Goal: Task Accomplishment & Management: Complete application form

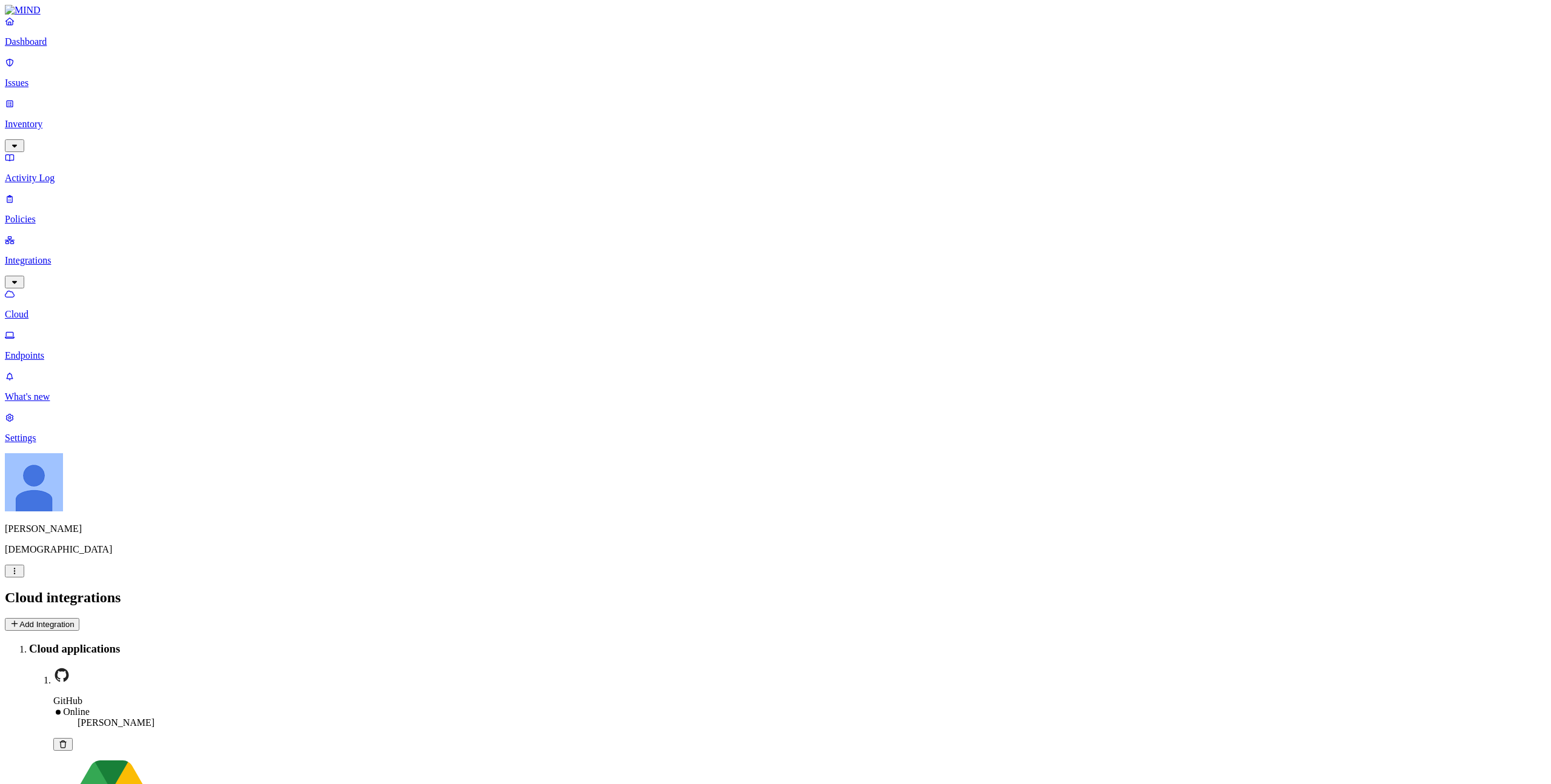
click at [49, 107] on div "Dashboard Issues Inventory Activity Log Policies Integrations Cloud Endpoints" at bounding box center [775, 188] width 1541 height 345
click at [49, 103] on link "Inventory" at bounding box center [775, 124] width 1541 height 52
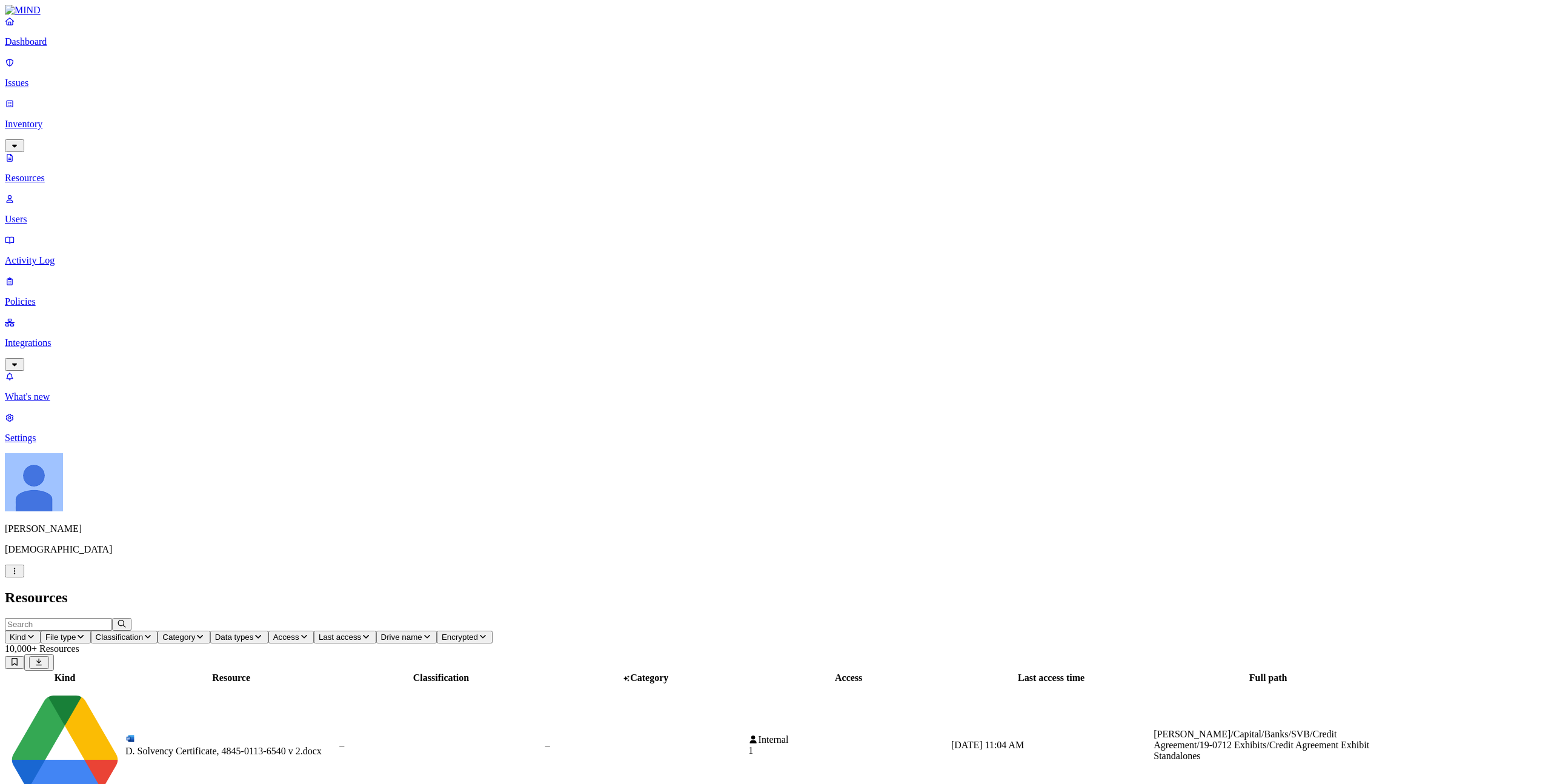
click at [48, 214] on p "Users" at bounding box center [775, 219] width 1541 height 11
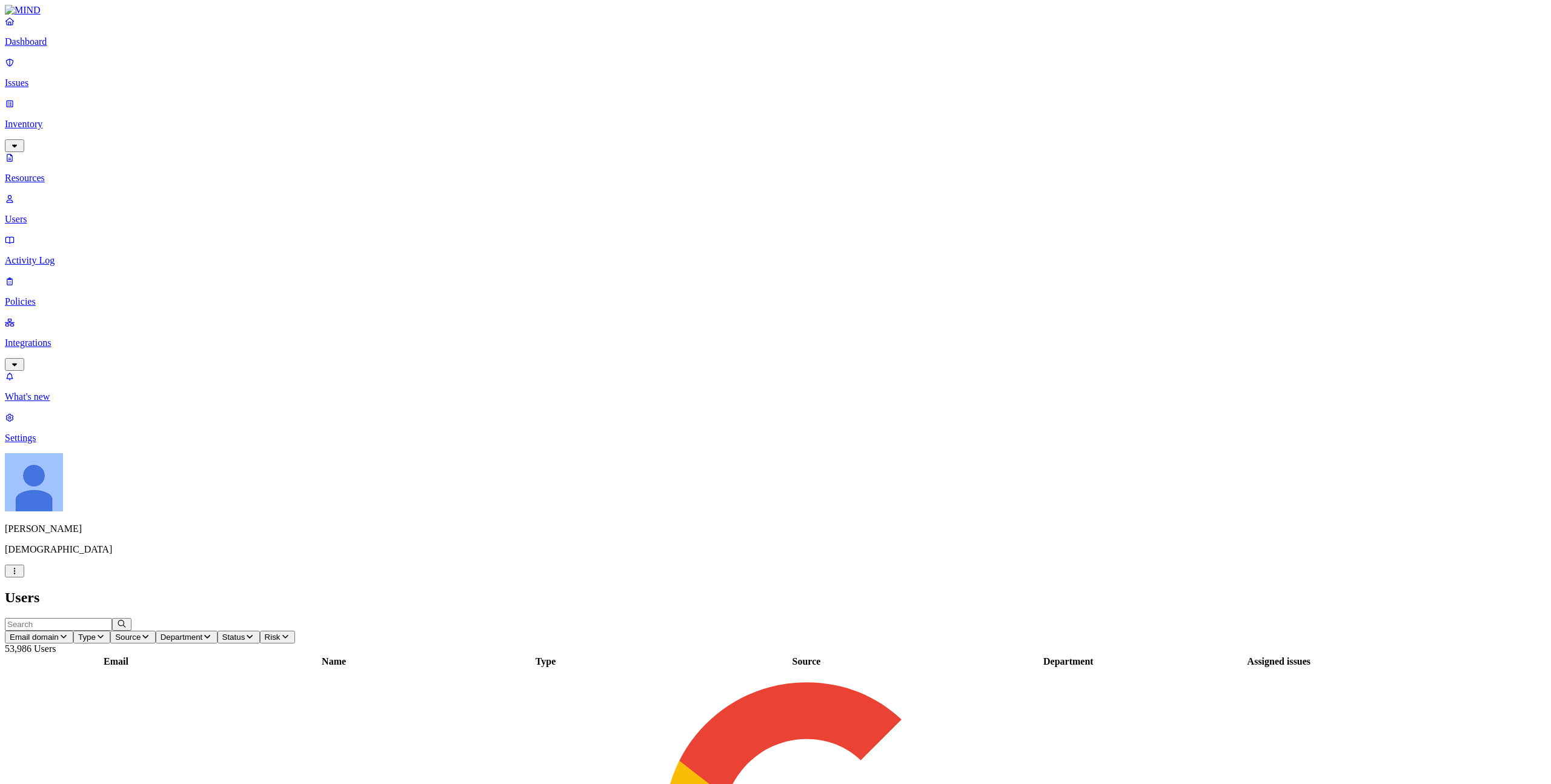
click at [58, 78] on p "Issues" at bounding box center [775, 83] width 1541 height 11
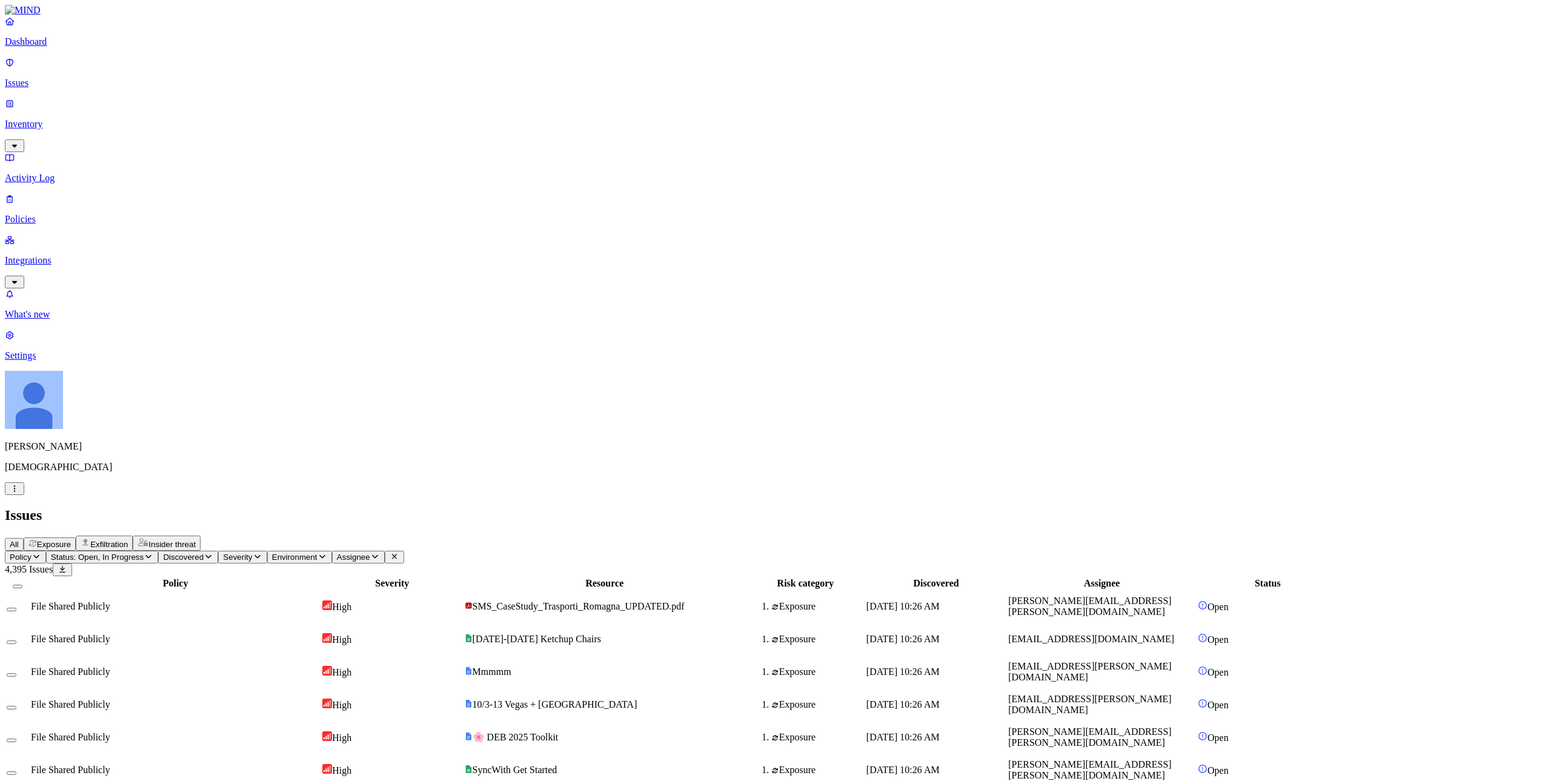
click at [144, 553] on span "Status: Open, In Progress" at bounding box center [97, 557] width 93 height 9
click at [450, 535] on div "All Exposure Exfiltration Insider threat" at bounding box center [775, 543] width 1541 height 15
click at [204, 553] on span "Discovered" at bounding box center [183, 557] width 40 height 9
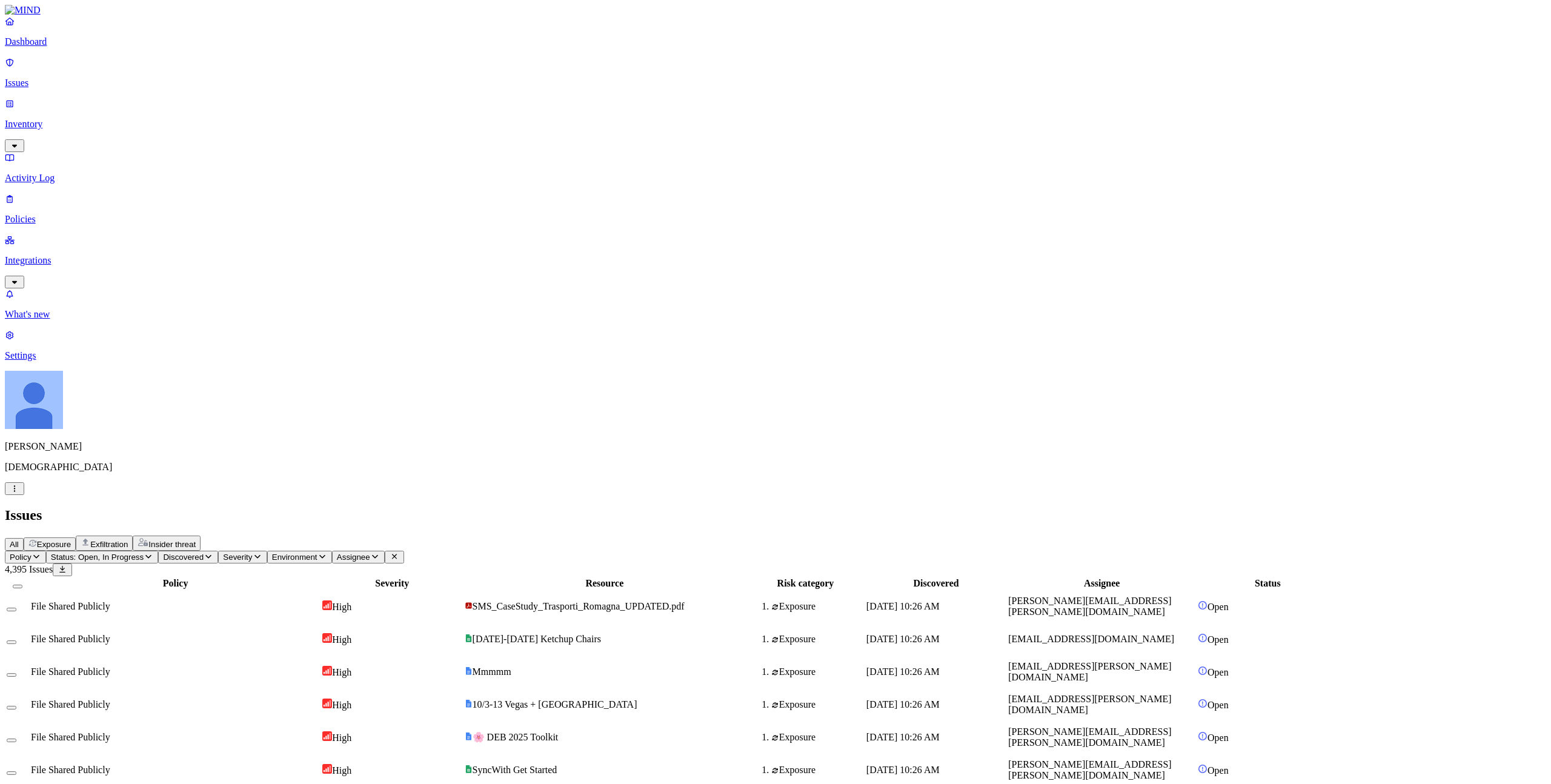
click at [58, 214] on p "Policies" at bounding box center [775, 219] width 1541 height 11
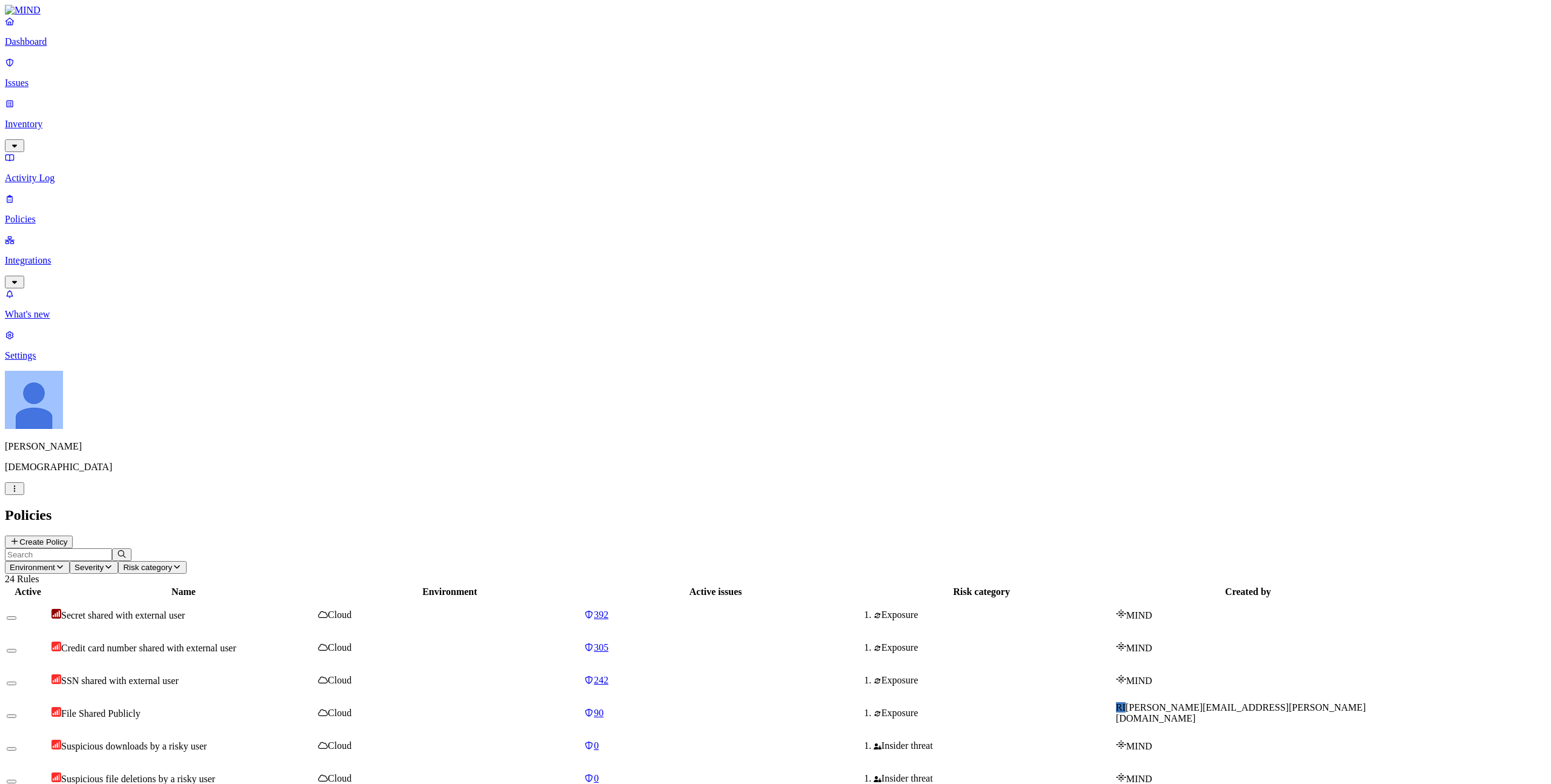
click at [172, 563] on span "Risk category" at bounding box center [148, 568] width 49 height 9
click at [387, 104] on div "Insider threat" at bounding box center [387, 121] width 0 height 33
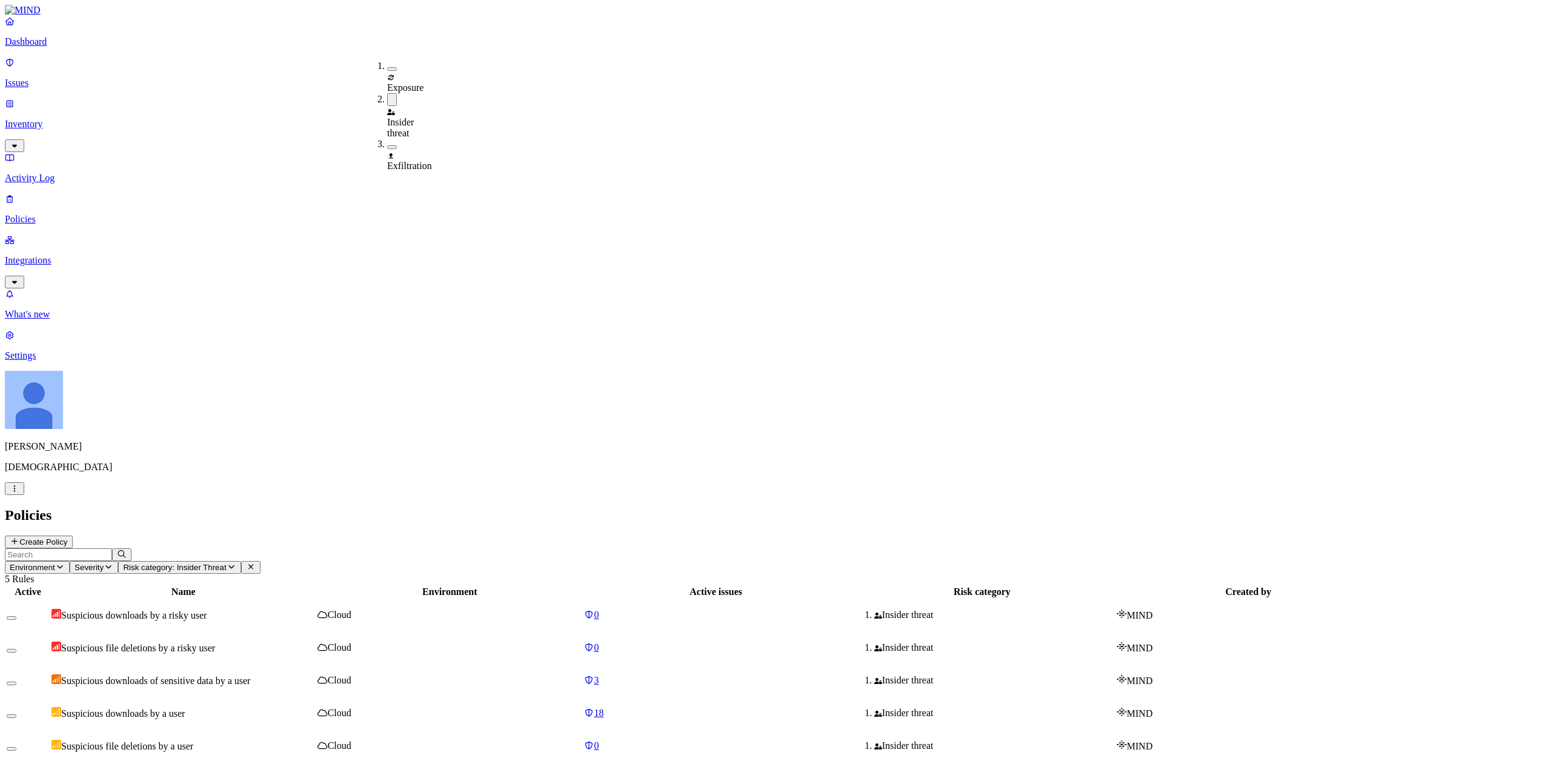
click at [387, 139] on div "Exfiltration" at bounding box center [387, 155] width 0 height 33
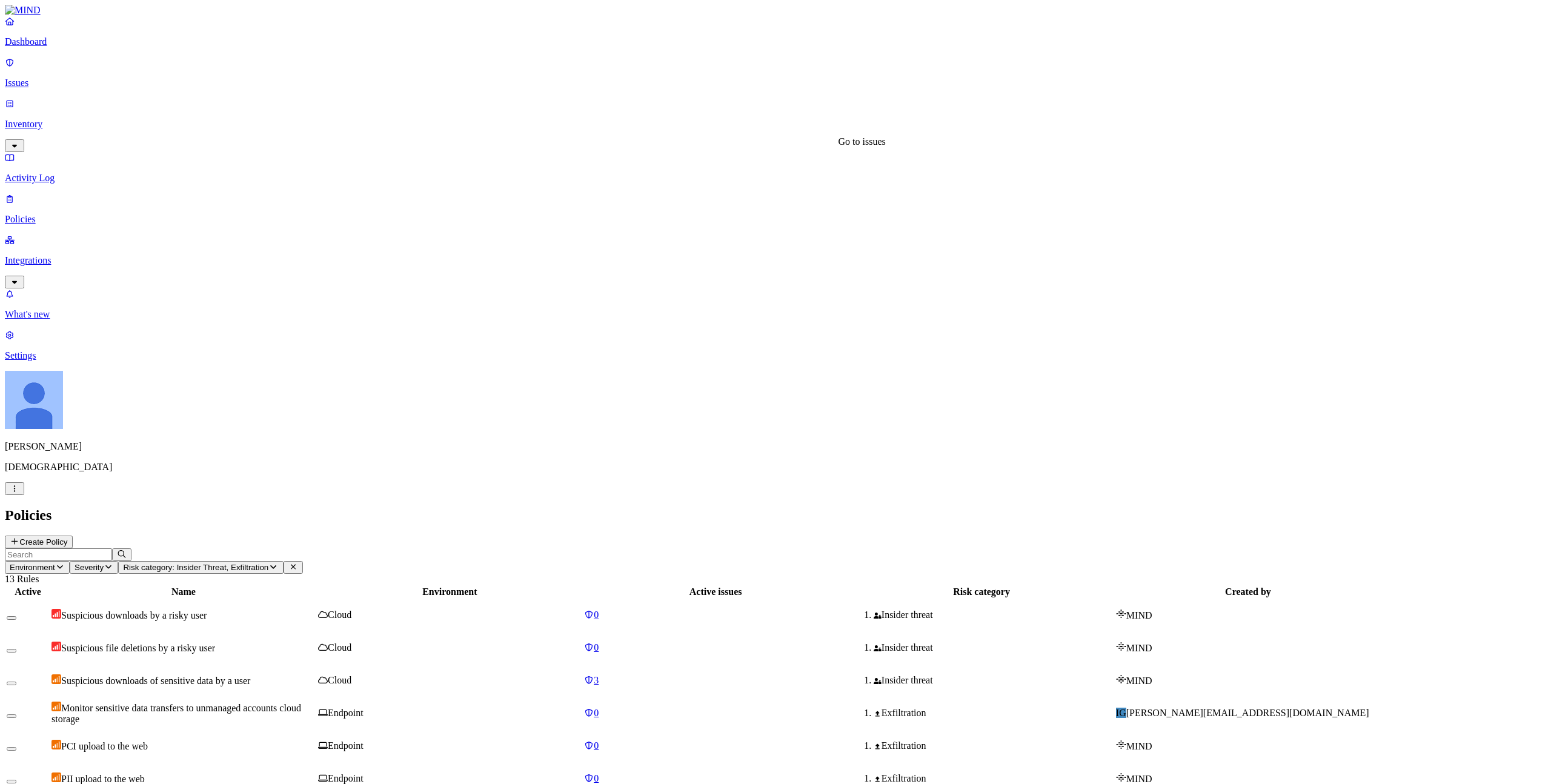
click at [833, 565] on div "0" at bounding box center [715, 713] width 263 height 11
click at [1114, 565] on div "Exfiltration" at bounding box center [981, 713] width 264 height 11
click at [25, 78] on link "Issues" at bounding box center [775, 73] width 1541 height 31
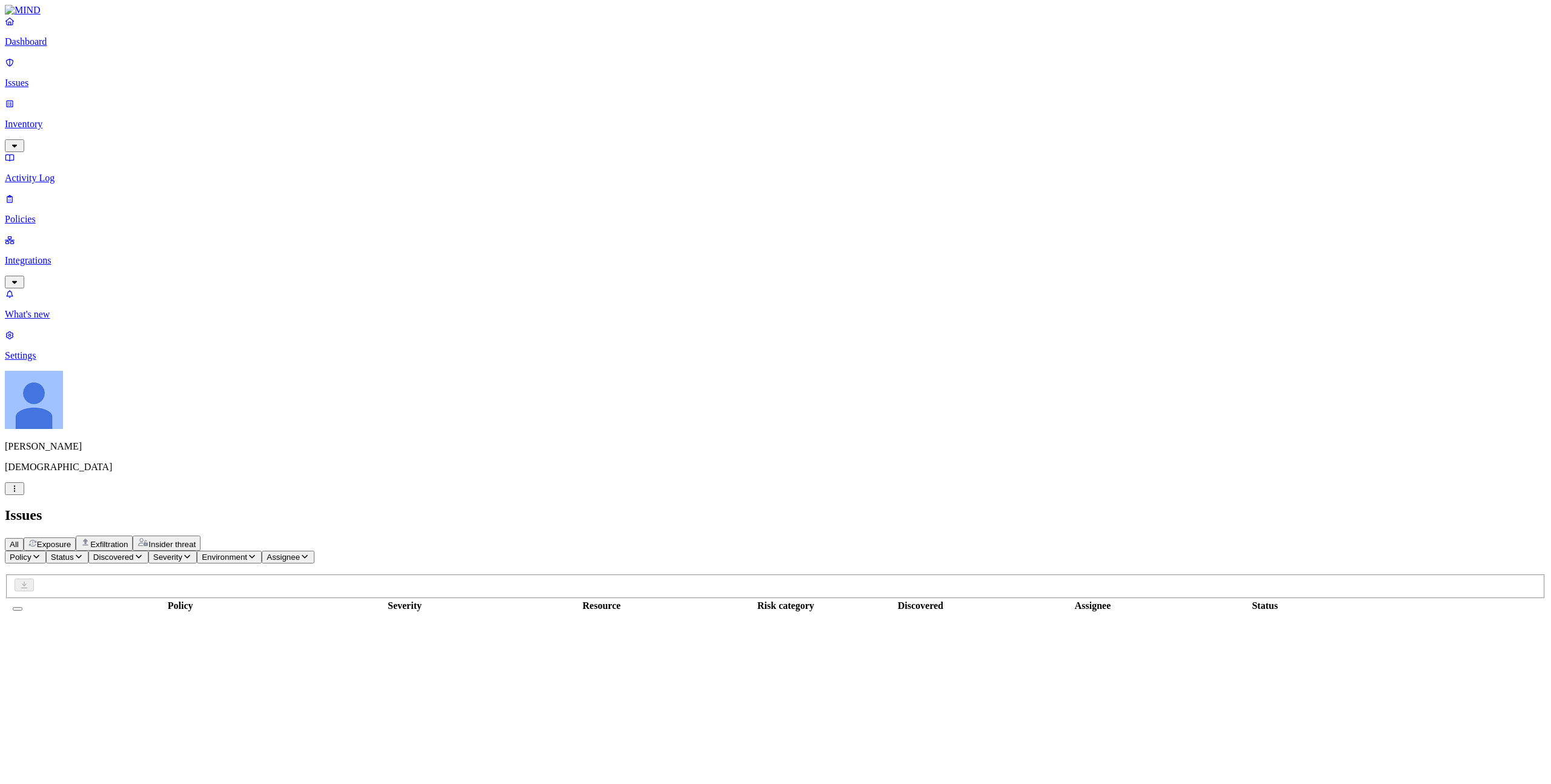
click at [37, 129] on div "Dashboard Issues Inventory Activity Log Policies Integrations" at bounding box center [775, 152] width 1541 height 273
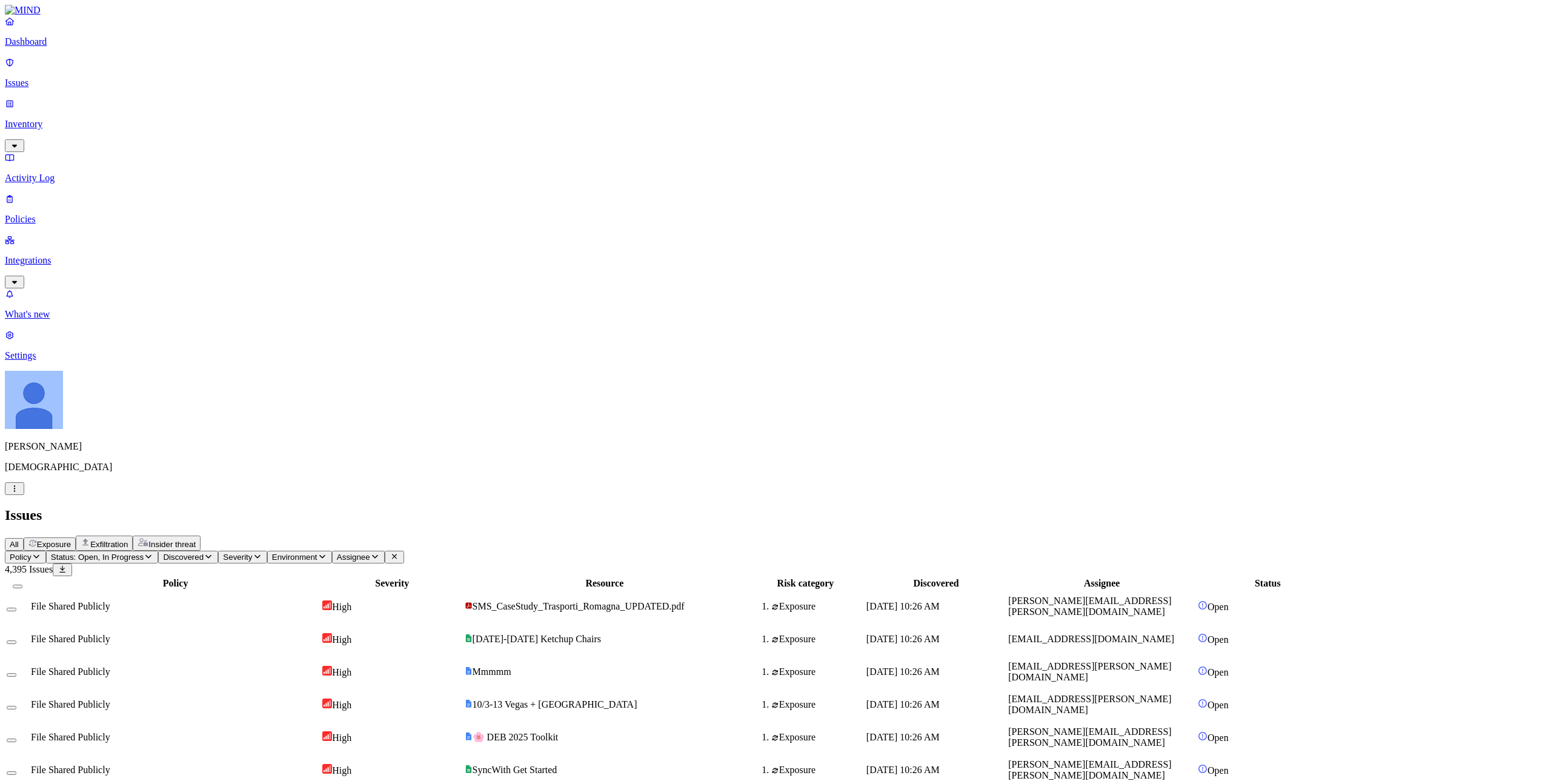
click at [37, 214] on p "Policies" at bounding box center [775, 219] width 1541 height 11
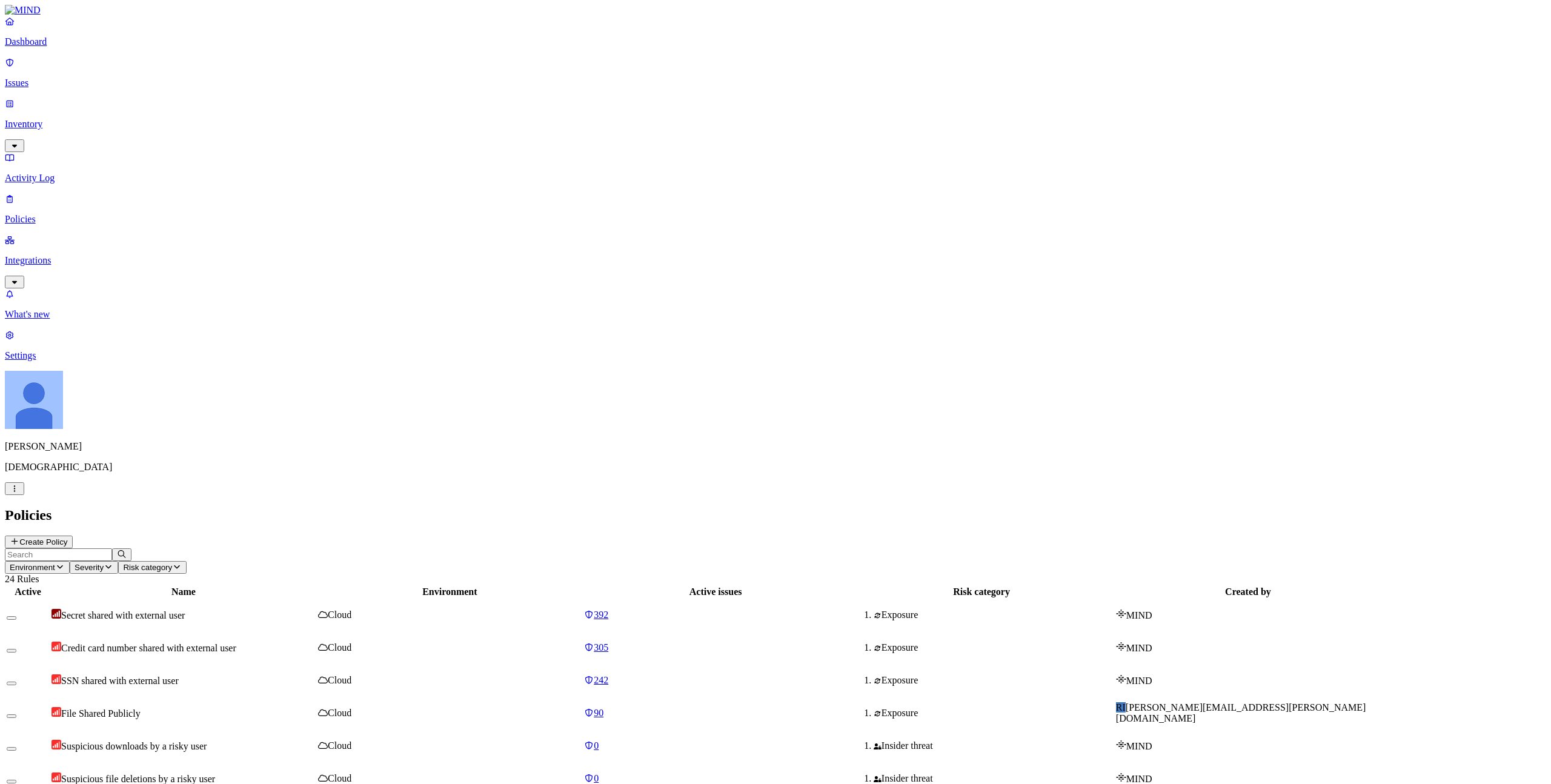
click at [73, 535] on button "Create Policy" at bounding box center [38, 541] width 68 height 13
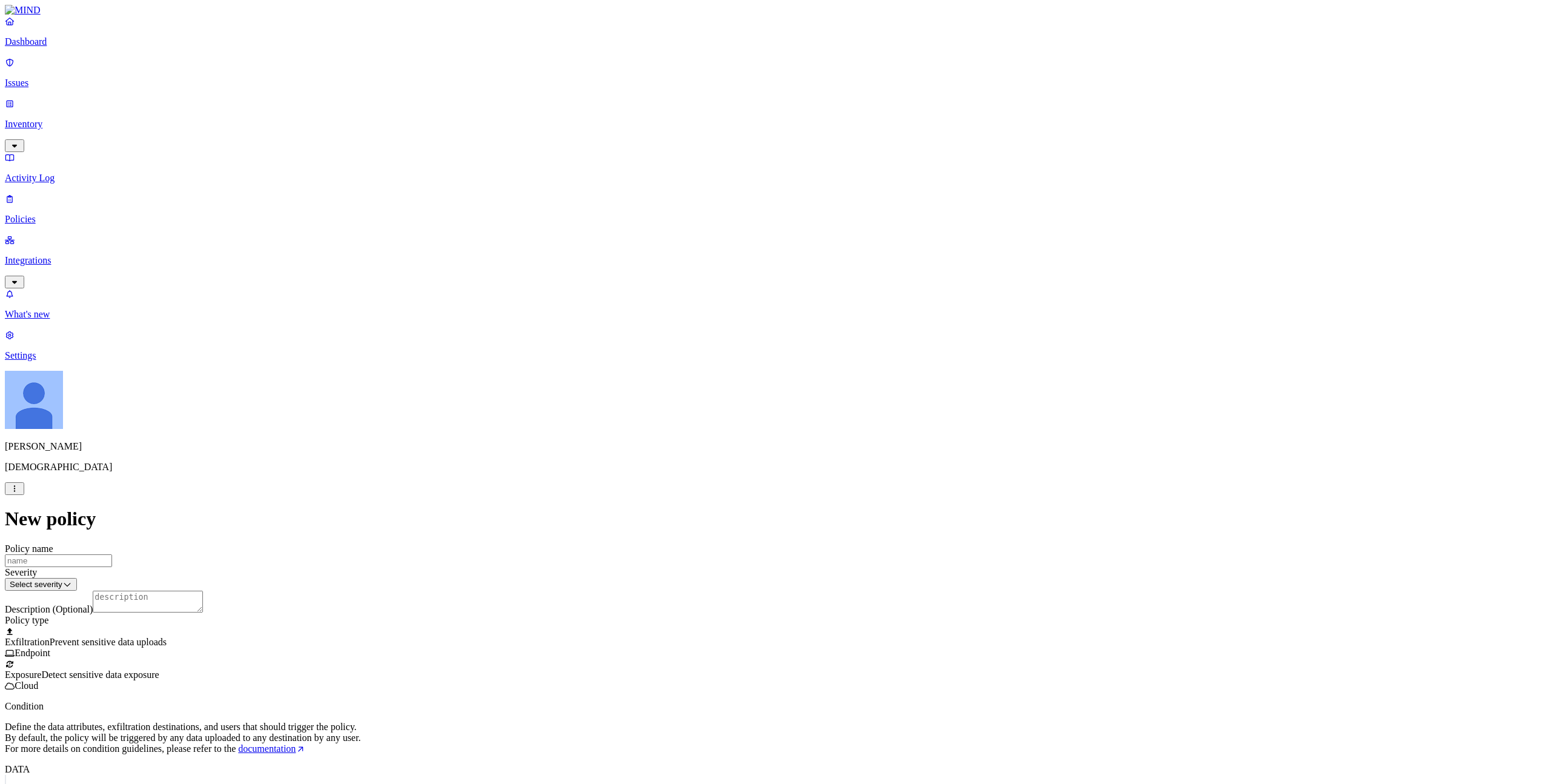
scroll to position [275, 0]
click at [742, 344] on label "Web Domain" at bounding box center [726, 344] width 31 height 21
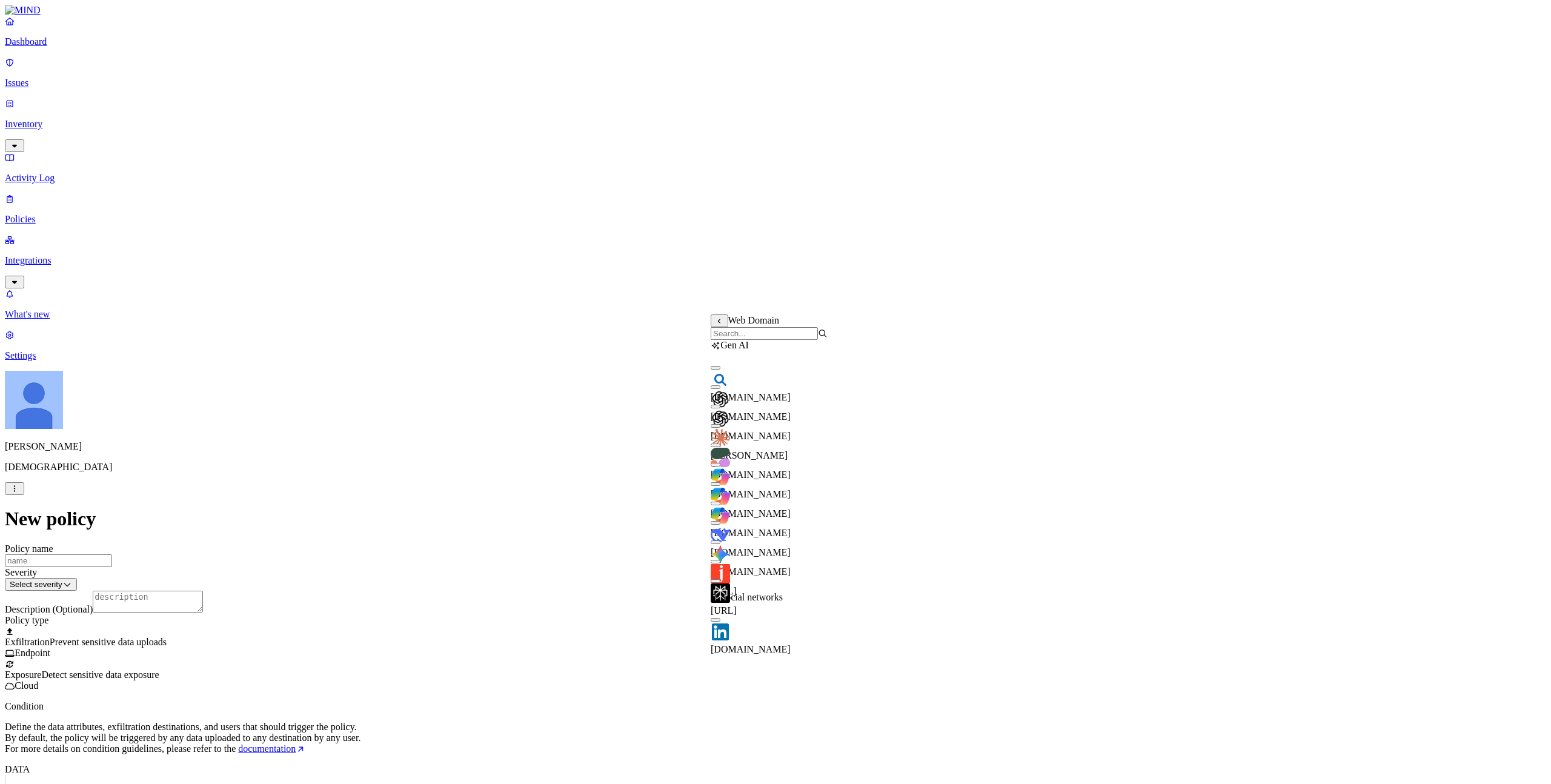
click at [762, 340] on input "search" at bounding box center [764, 333] width 107 height 13
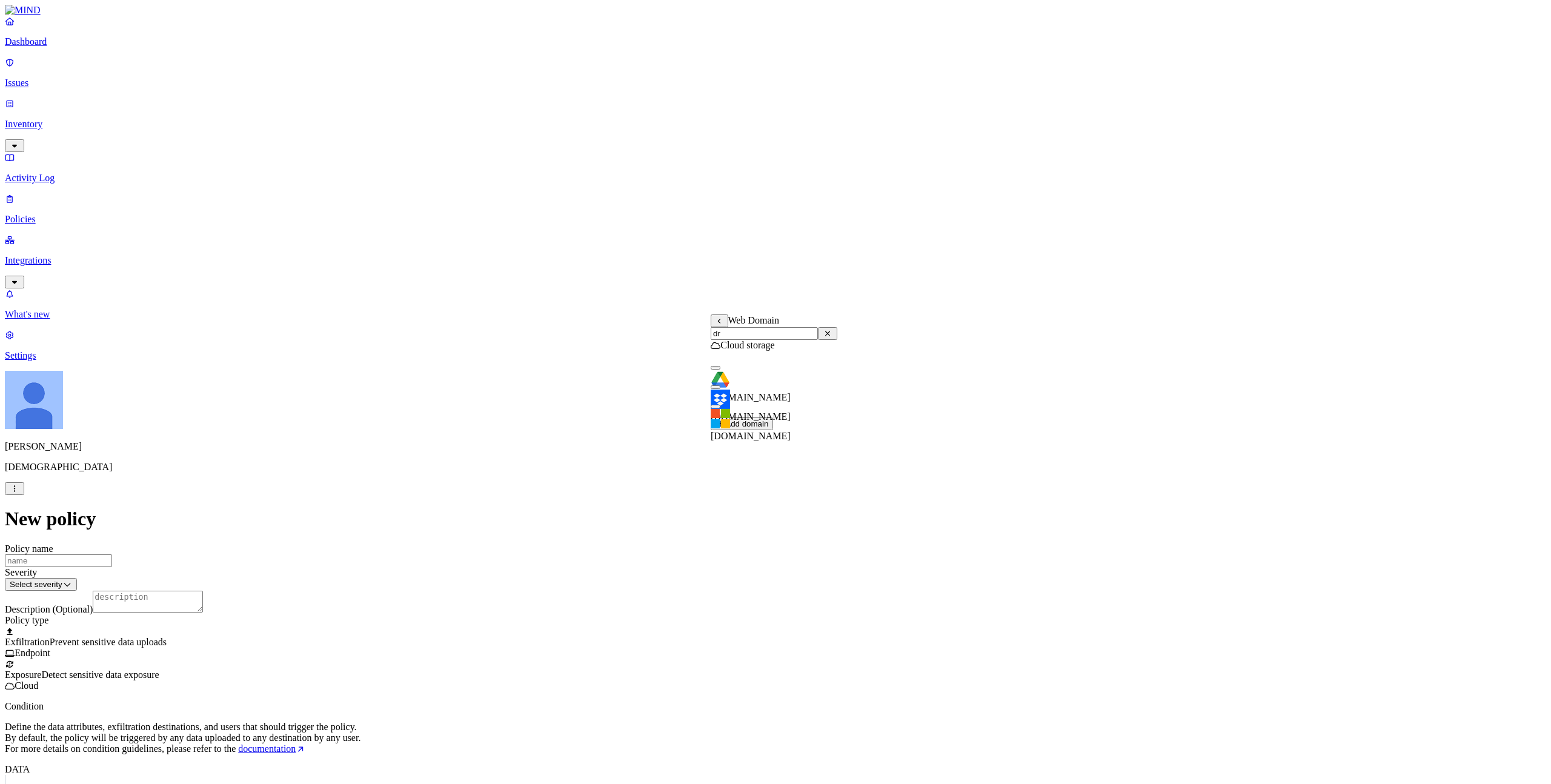
type input "dr"
click at [753, 392] on span "[DOMAIN_NAME]" at bounding box center [750, 397] width 80 height 10
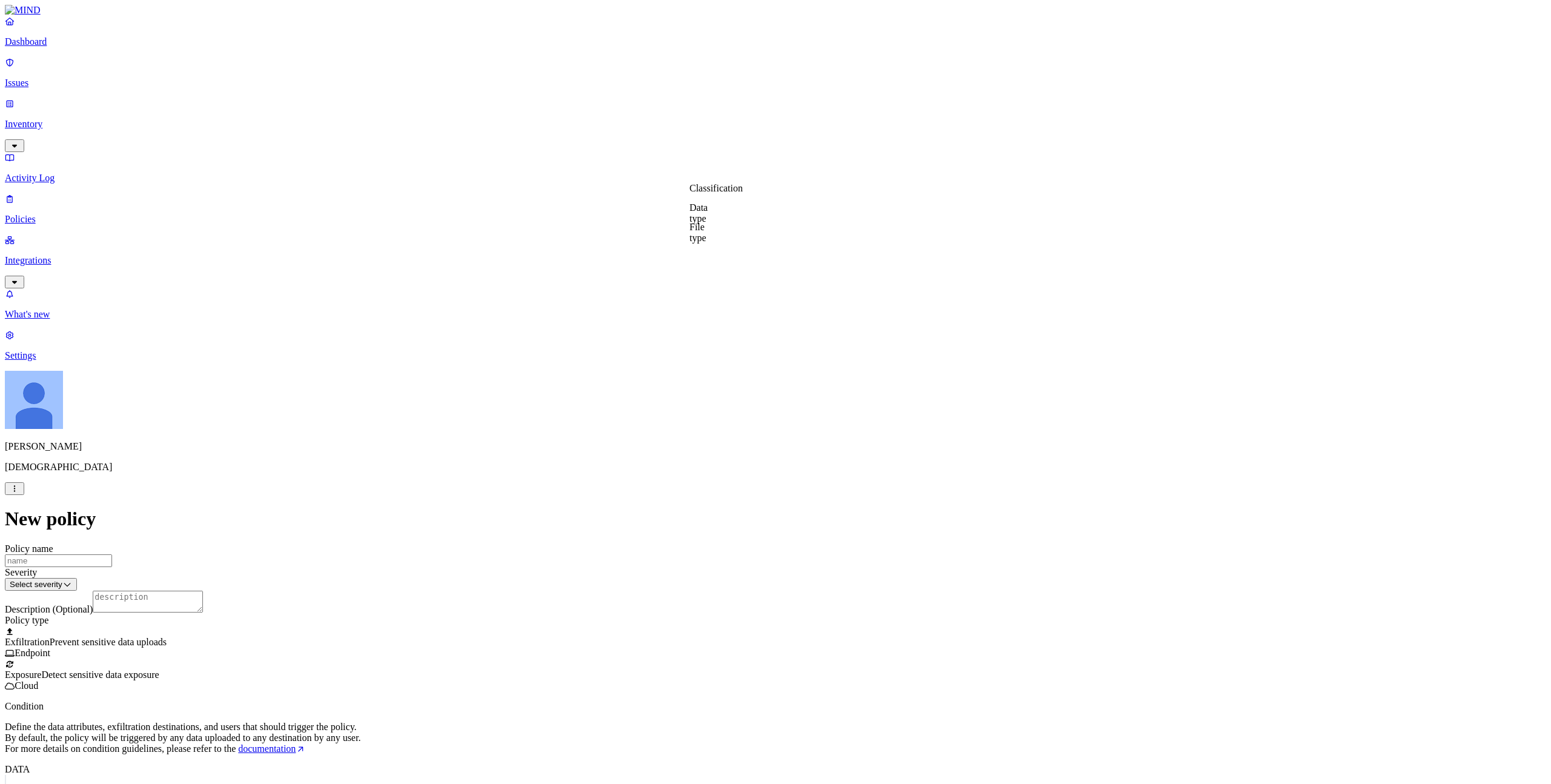
click at [730, 193] on label "Classification" at bounding box center [716, 188] width 53 height 10
click at [695, 199] on div "Classification" at bounding box center [748, 195] width 117 height 25
click at [695, 198] on div "Classification" at bounding box center [748, 195] width 117 height 25
click at [696, 198] on div "Classification" at bounding box center [748, 195] width 117 height 25
click at [698, 197] on div "Classification" at bounding box center [748, 195] width 117 height 25
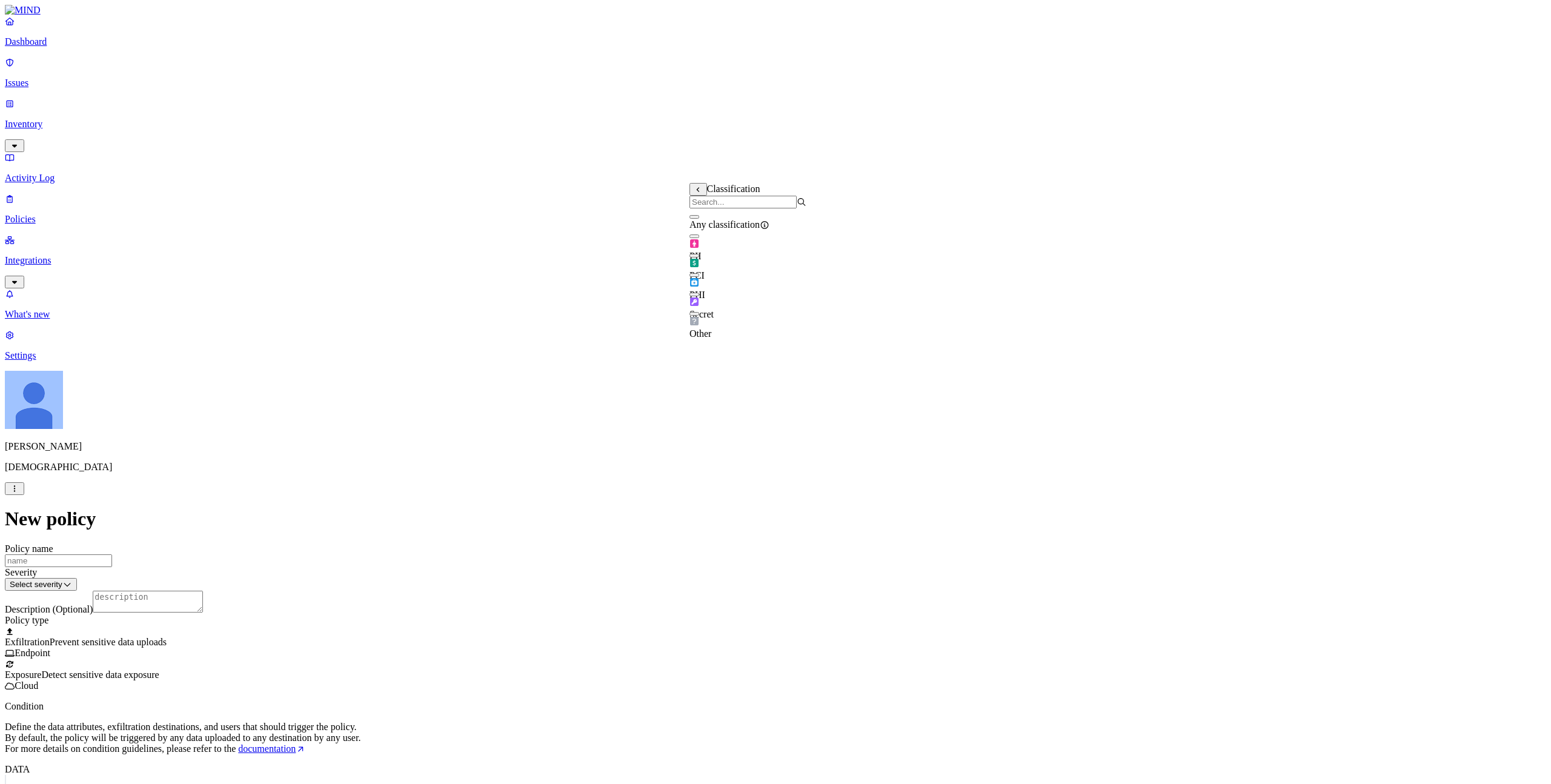
click at [698, 192] on icon at bounding box center [697, 189] width 2 height 4
click at [708, 214] on label "Data type" at bounding box center [699, 213] width 18 height 21
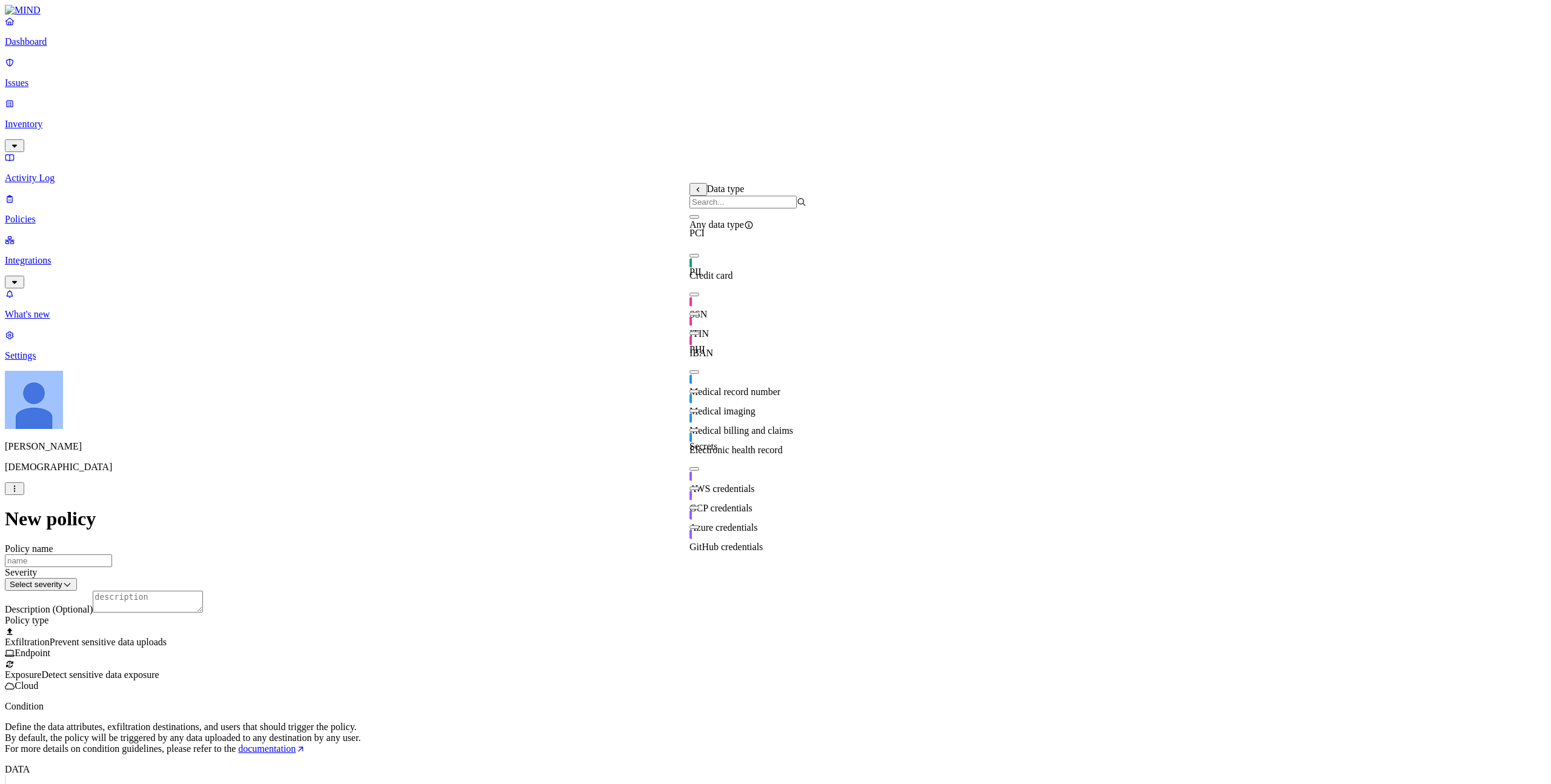
scroll to position [271, 0]
click at [699, 197] on div "Data type" at bounding box center [748, 195] width 117 height 25
click at [699, 195] on button at bounding box center [698, 189] width 17 height 13
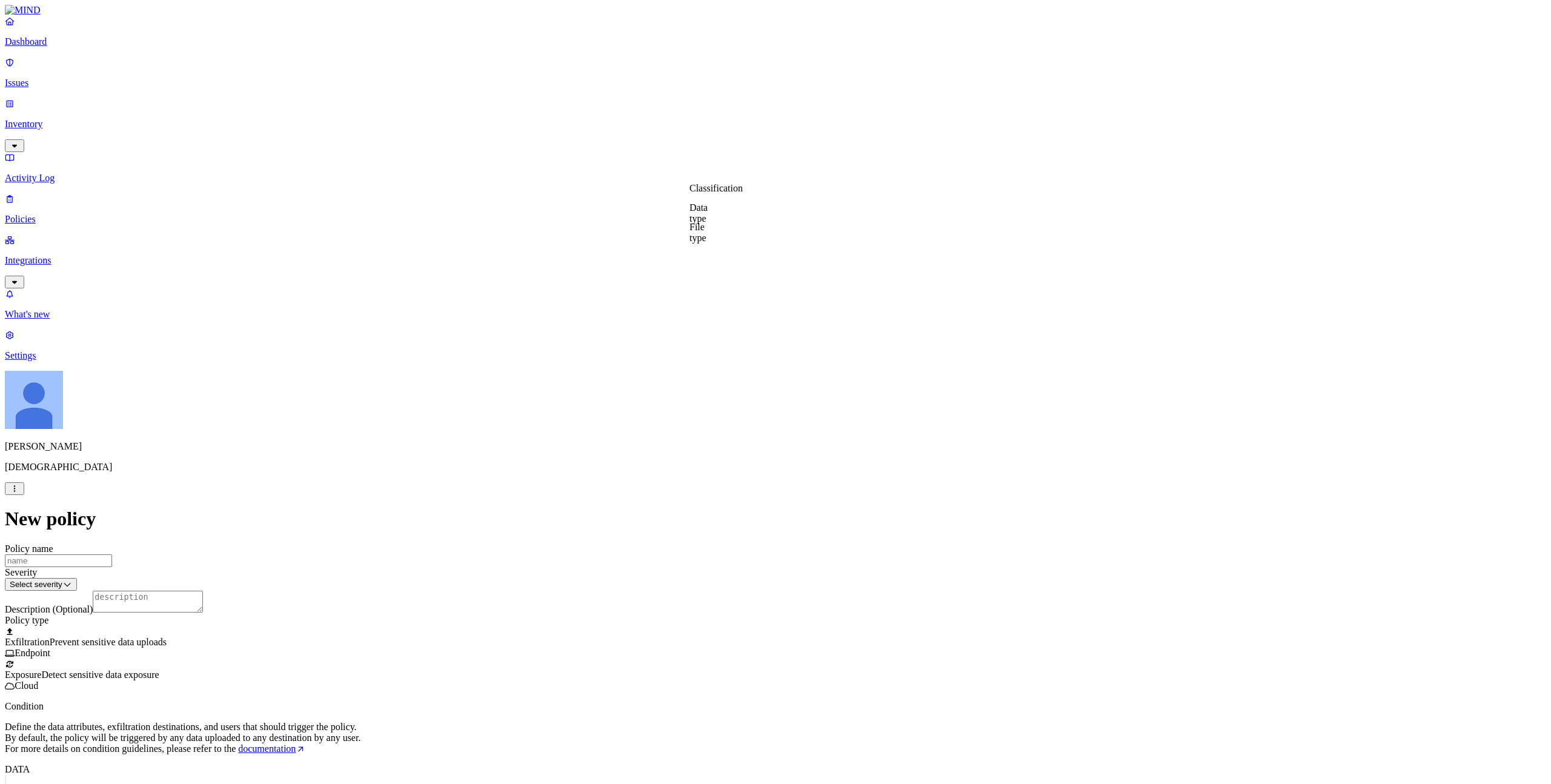
click at [706, 227] on label "File type" at bounding box center [698, 232] width 17 height 21
click at [699, 192] on icon at bounding box center [698, 189] width 8 height 6
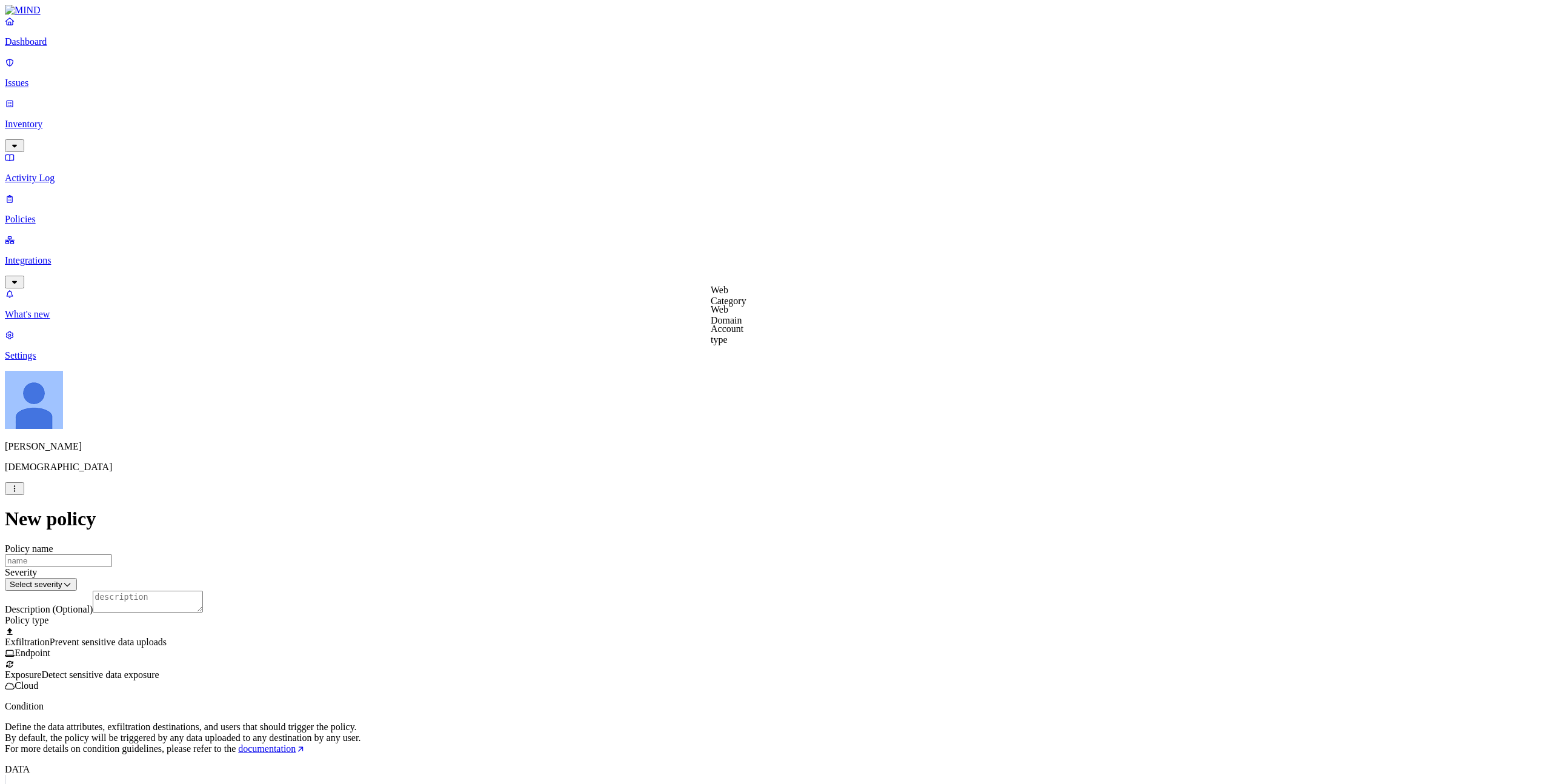
click at [744, 339] on label "Account type" at bounding box center [727, 334] width 33 height 21
click at [715, 290] on button at bounding box center [719, 291] width 17 height 13
click at [734, 346] on label "Flagged user" at bounding box center [718, 346] width 31 height 21
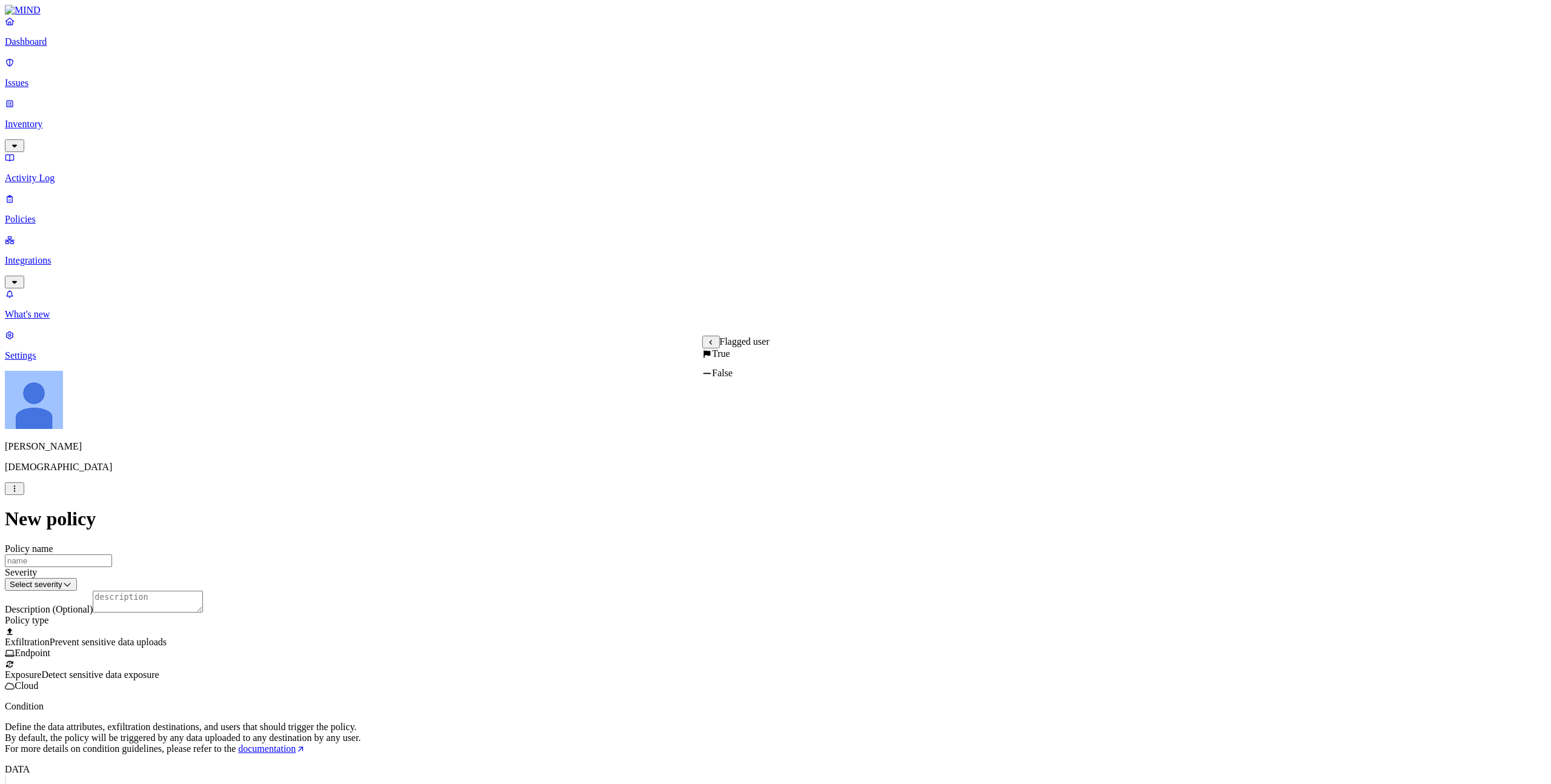
click at [704, 346] on div "Flagged user" at bounding box center [736, 341] width 67 height 13
click at [708, 344] on icon at bounding box center [711, 342] width 8 height 6
click at [41, 565] on span "Exposure" at bounding box center [22, 675] width 37 height 10
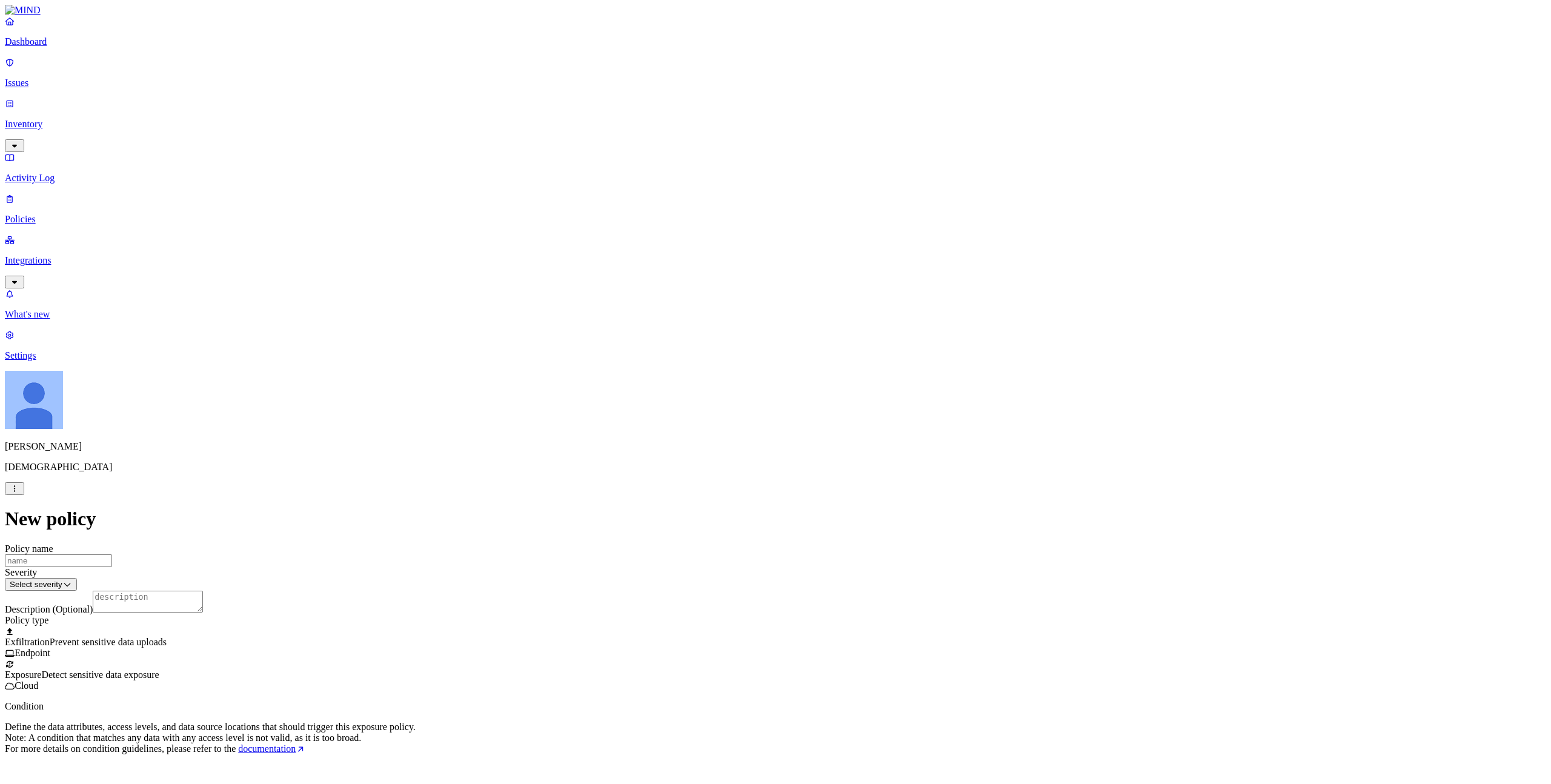
scroll to position [73, 0]
click at [724, 565] on label "Application type" at bounding box center [712, 578] width 46 height 21
click at [728, 565] on span "Google Workspace" at bounding box center [726, 728] width 74 height 10
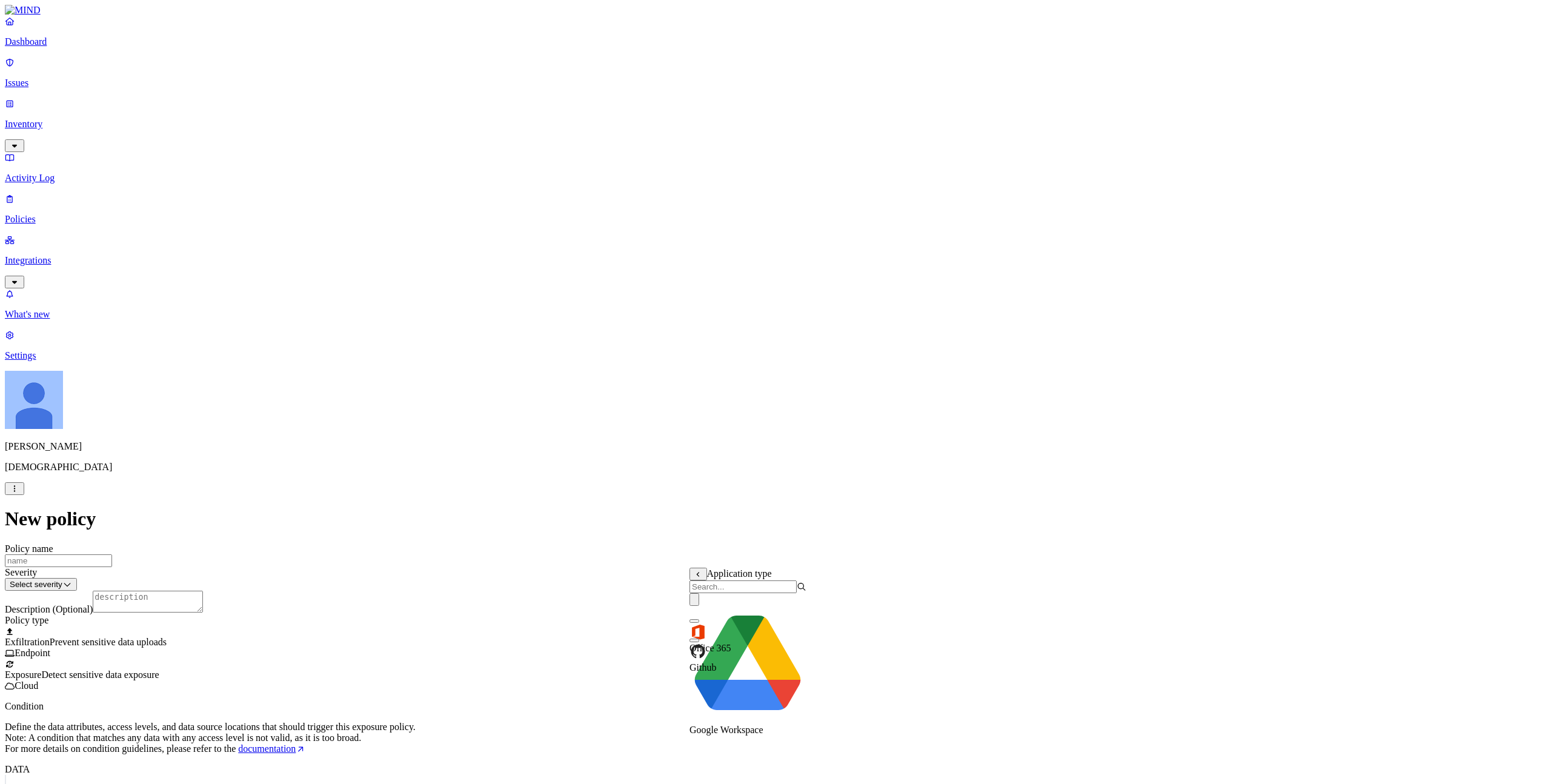
click at [696, 565] on icon at bounding box center [698, 574] width 8 height 6
click at [711, 565] on label "Specific application" at bounding box center [711, 598] width 43 height 21
click at [699, 565] on icon at bounding box center [698, 574] width 8 height 6
click at [628, 565] on div "New policy Policy name Severity Select severity Low Medium High Critical Descri…" at bounding box center [775, 794] width 1541 height 574
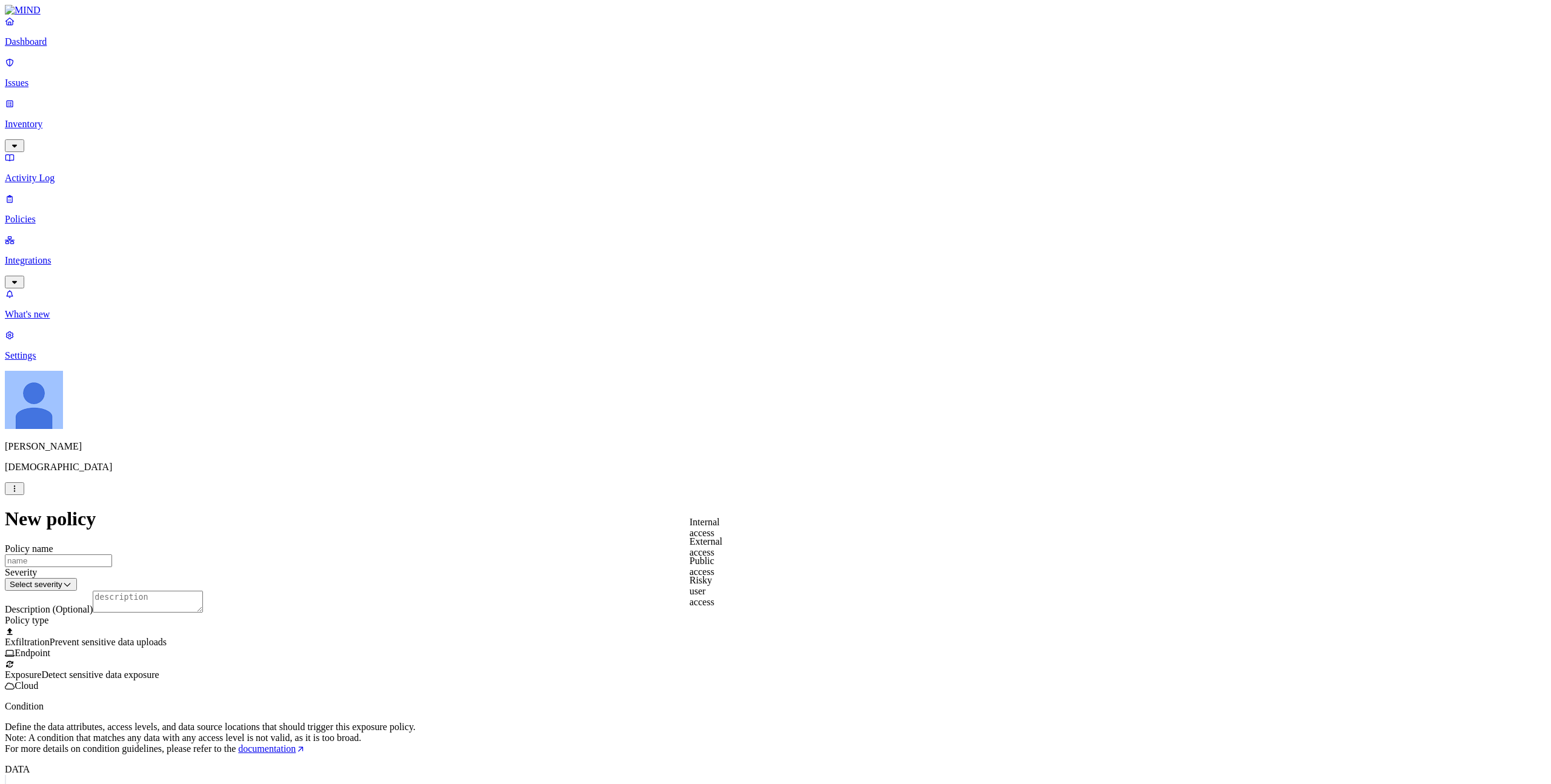
click at [688, 565] on div "Any" at bounding box center [775, 800] width 1541 height 49
click at [690, 490] on div "Classification Data type File type" at bounding box center [690, 495] width 0 height 58
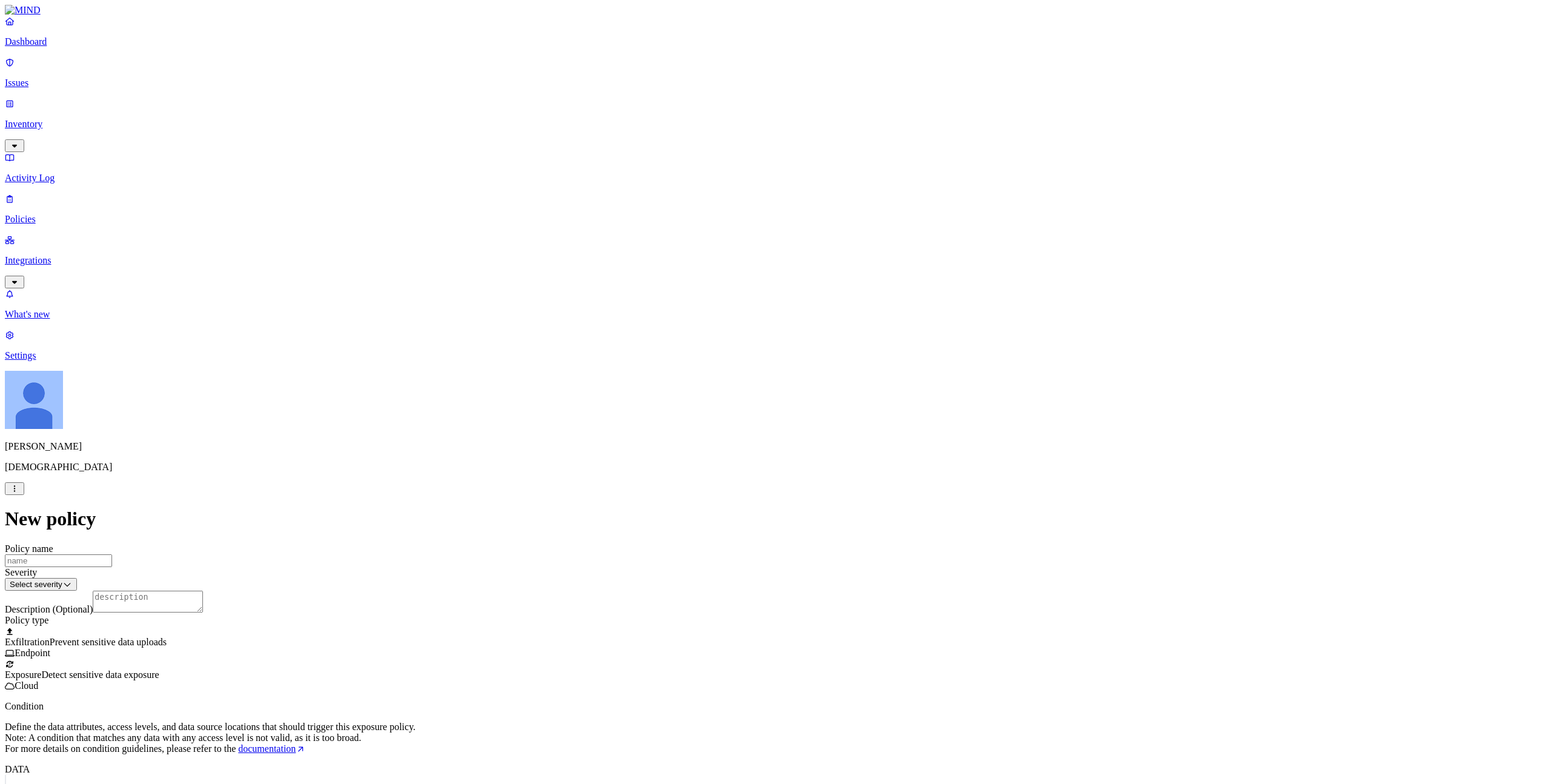
scroll to position [176, 0]
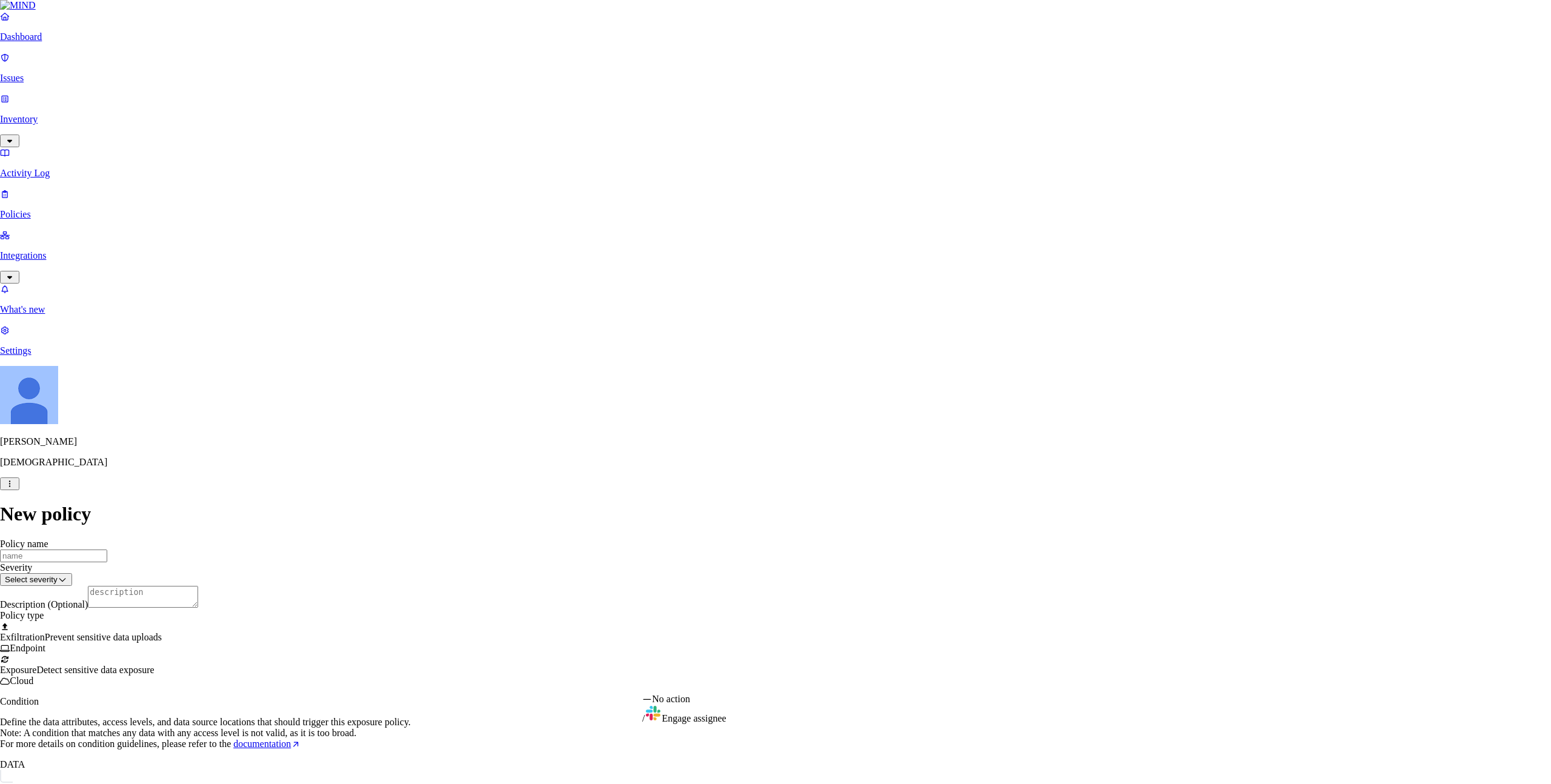
click at [829, 565] on html "Dashboard Issues Inventory Activity Log Policies Integrations What's new 1 Sett…" at bounding box center [775, 544] width 1551 height 1087
click at [775, 565] on html "Dashboard Issues Inventory Activity Log Policies Integrations What's new 1 Sett…" at bounding box center [775, 544] width 1551 height 1087
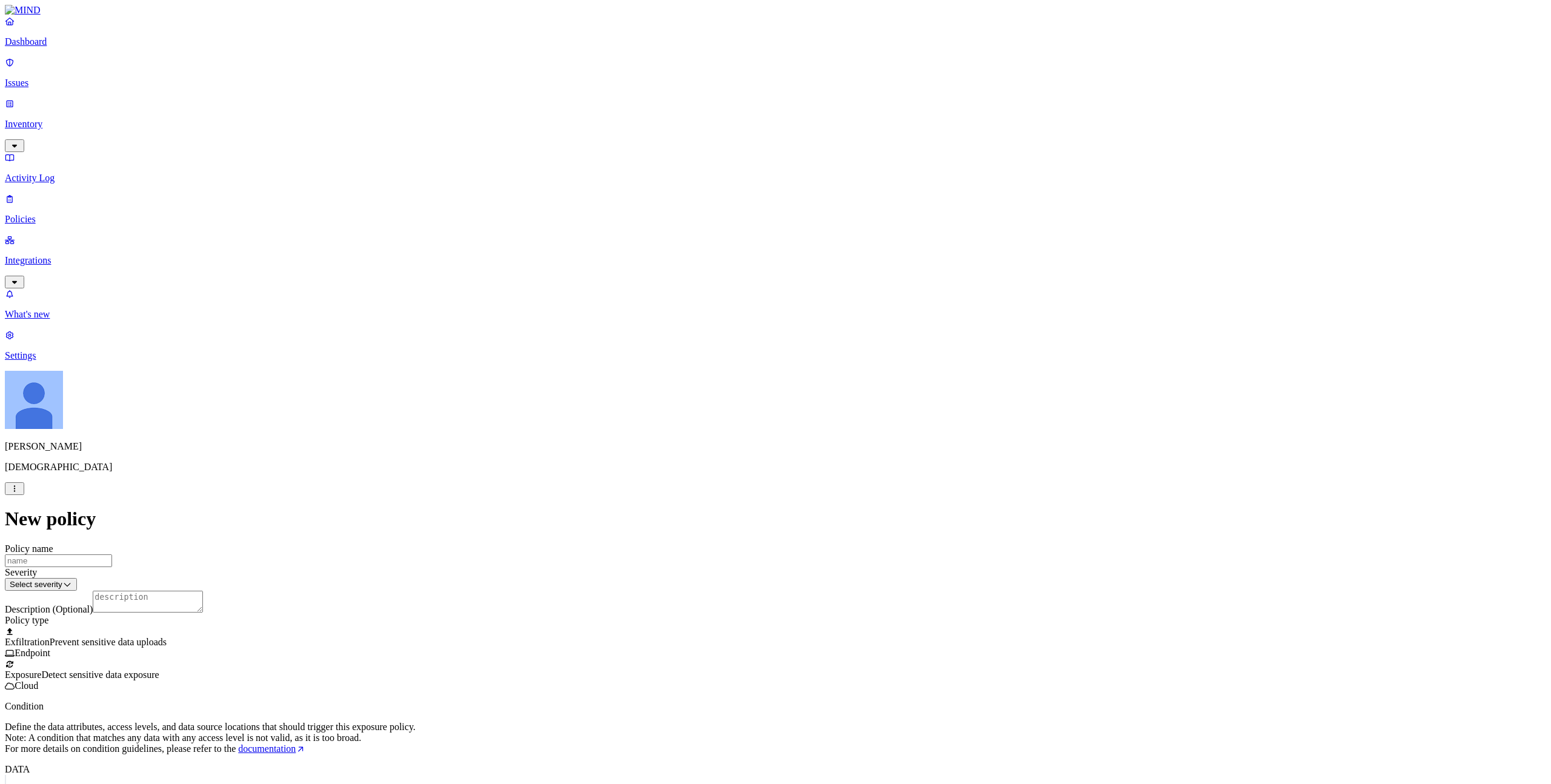
click at [778, 559] on html "Dashboard Issues Inventory Activity Log Policies Integrations What's new 1 Sett…" at bounding box center [775, 546] width 1551 height 1093
click at [474, 565] on html "Dashboard Issues Inventory Activity Log Policies Integrations What's new 1 Sett…" at bounding box center [775, 546] width 1551 height 1093
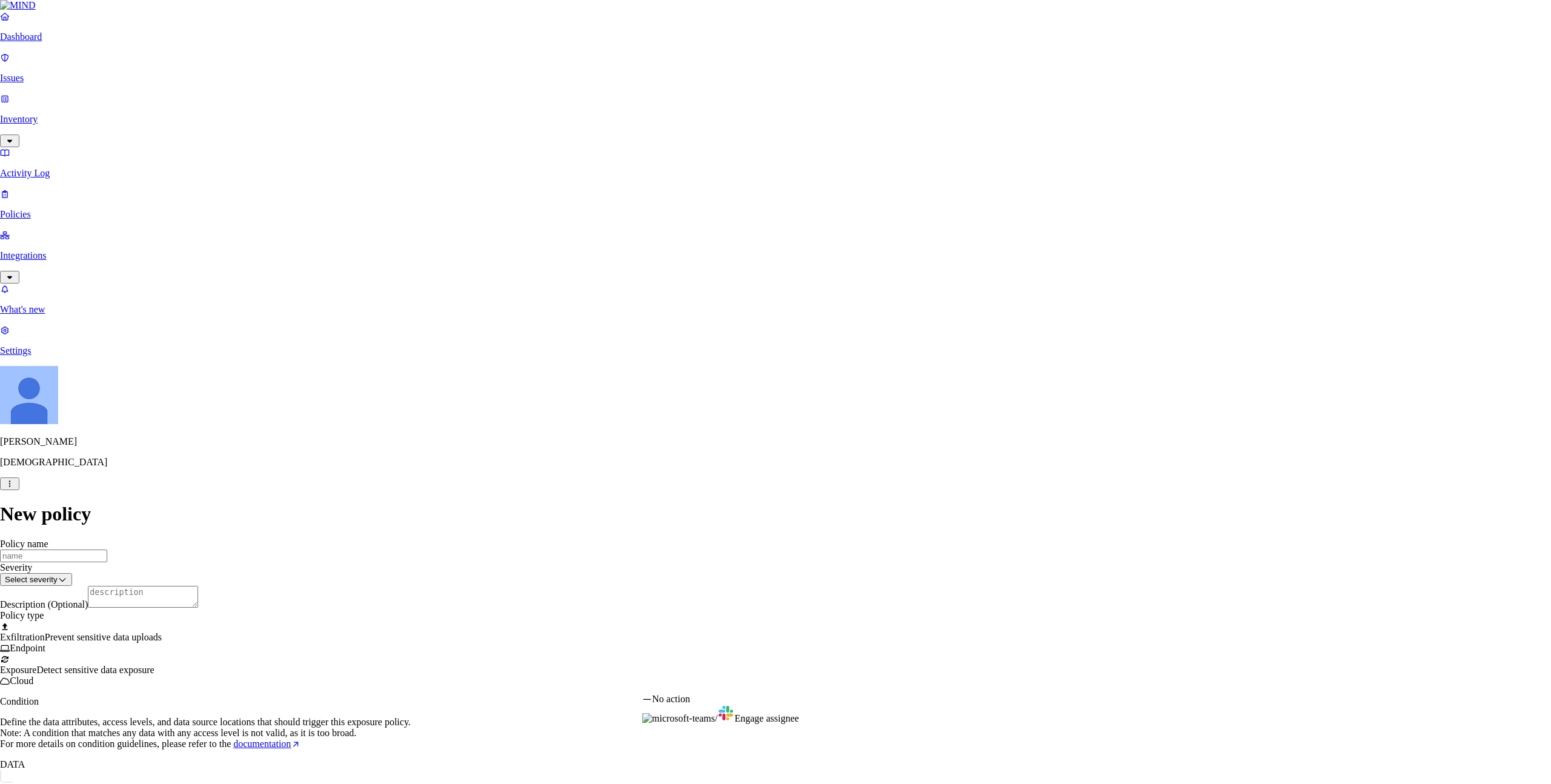
click at [828, 565] on html "Dashboard Issues Inventory Activity Log Policies Integrations What's new 1 Sett…" at bounding box center [775, 544] width 1551 height 1087
click at [461, 565] on html "Dashboard Issues Inventory Activity Log Policies Integrations What's new 1 Sett…" at bounding box center [775, 544] width 1551 height 1087
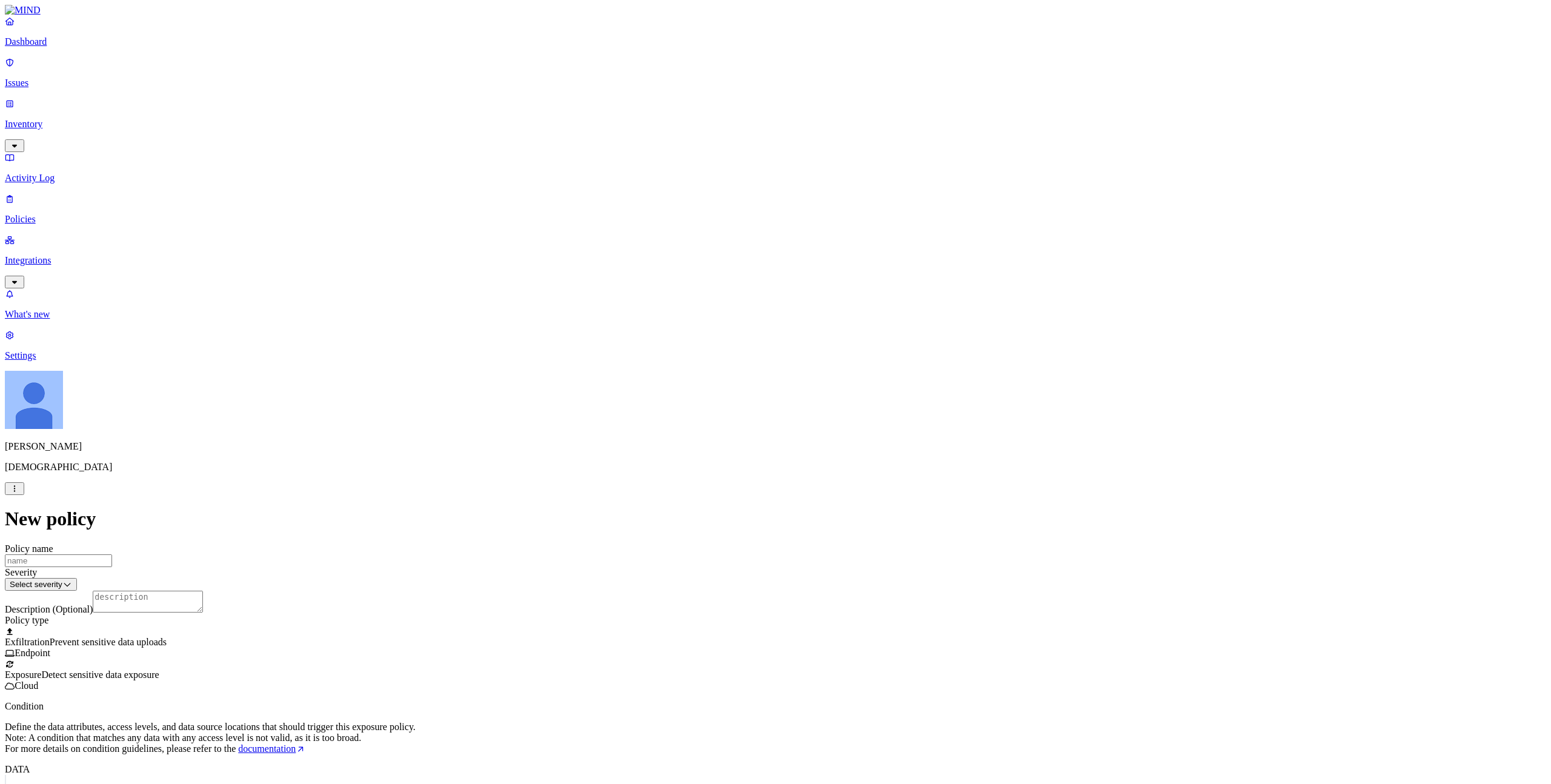
click at [53, 214] on p "Policies" at bounding box center [775, 219] width 1541 height 11
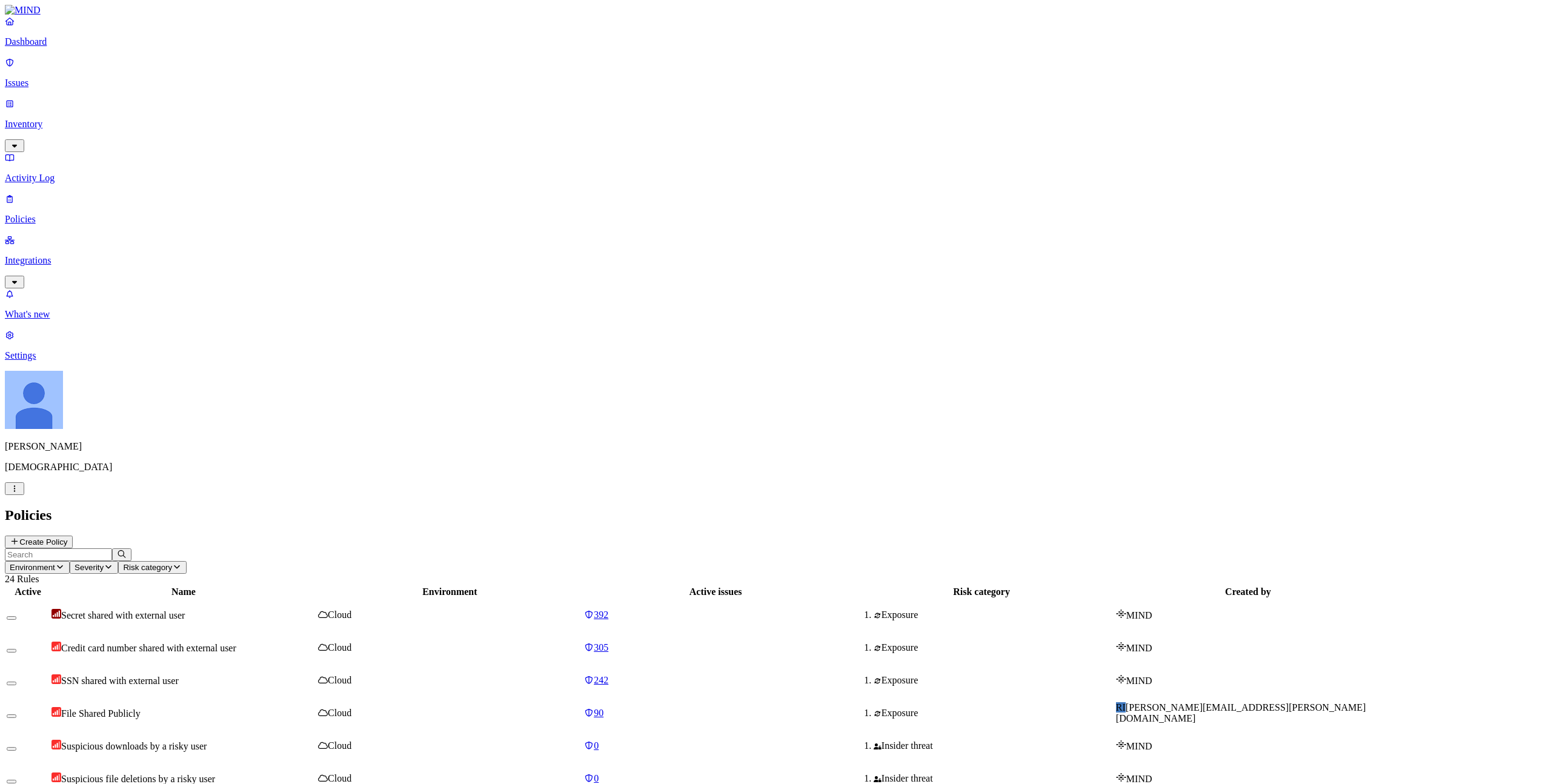
click at [207, 565] on span "Suspicious downloads by a risky user" at bounding box center [134, 746] width 145 height 10
click at [19, 538] on icon at bounding box center [14, 541] width 10 height 8
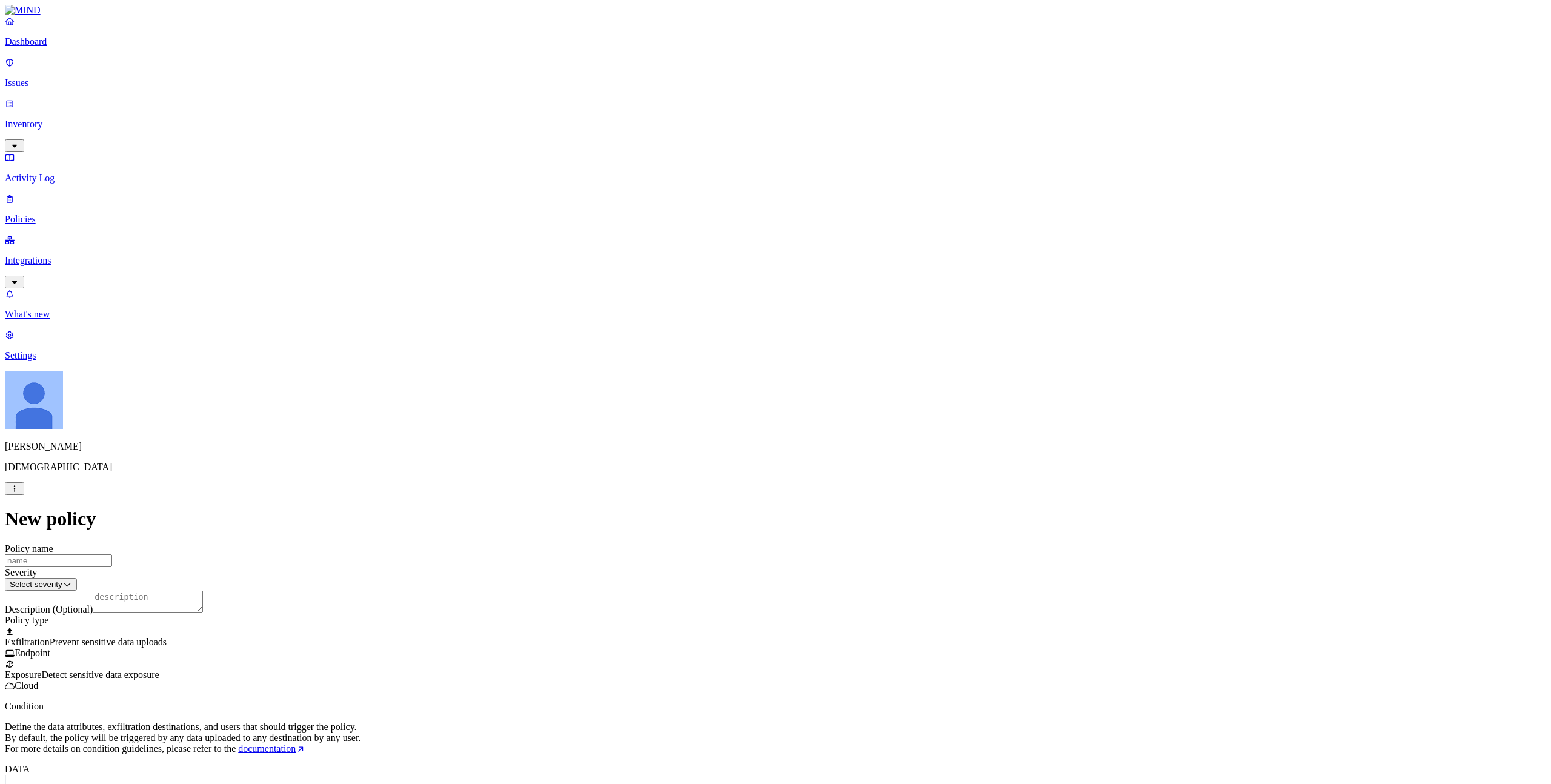
scroll to position [425, 0]
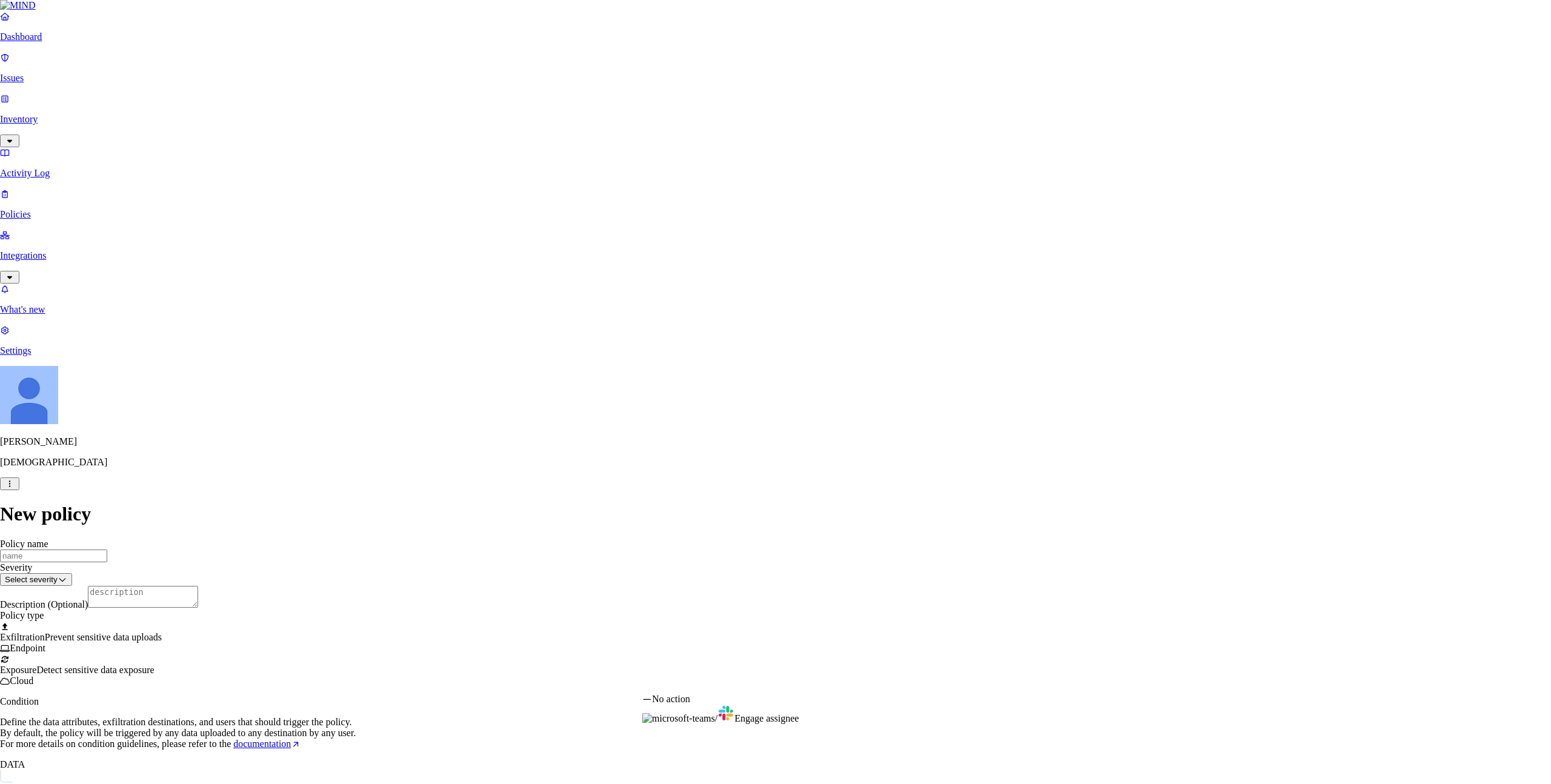
click at [771, 565] on html "Dashboard Issues Inventory Activity Log Policies Integrations What's new 1 Sett…" at bounding box center [775, 628] width 1551 height 1257
click at [801, 366] on html "Dashboard Issues Inventory Activity Log Policies Integrations What's new 1 Sett…" at bounding box center [775, 628] width 1551 height 1257
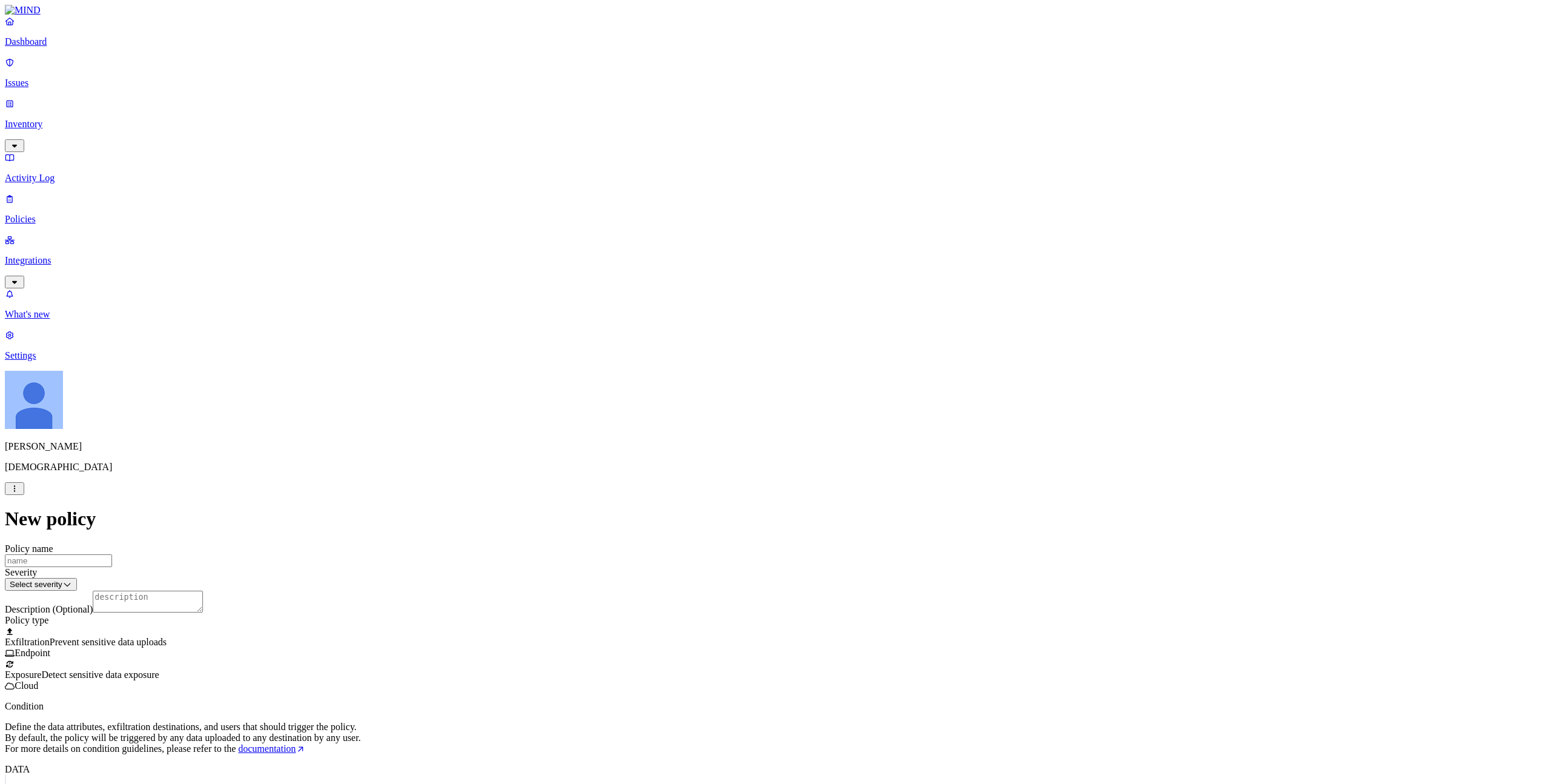
scroll to position [0, 0]
click at [849, 565] on div "Exposure Detect sensitive data exposure Cloud" at bounding box center [775, 680] width 1541 height 22
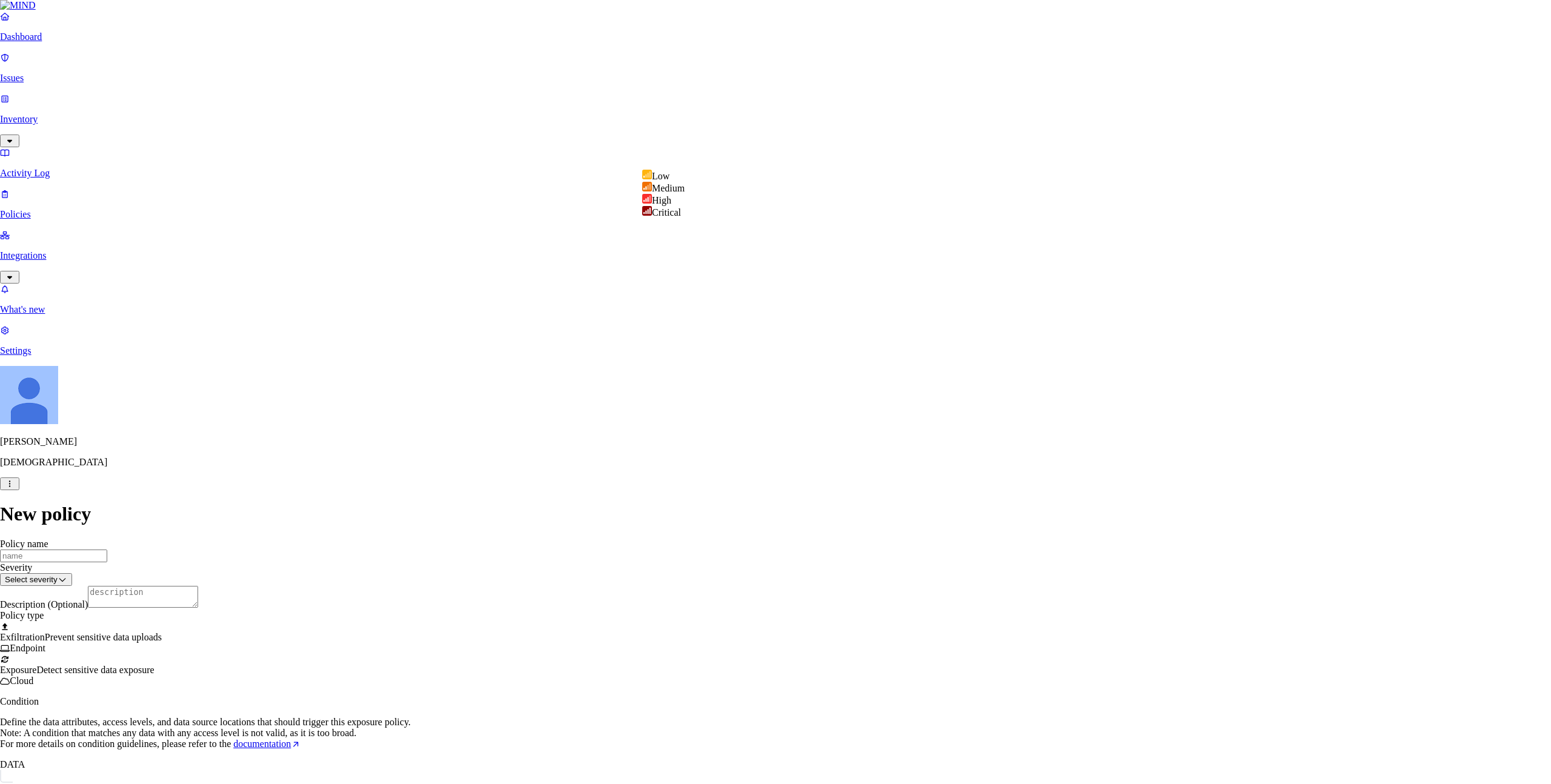
click at [741, 149] on html "Dashboard Issues Inventory Activity Log Policies Integrations What's new 1 Sett…" at bounding box center [775, 544] width 1551 height 1087
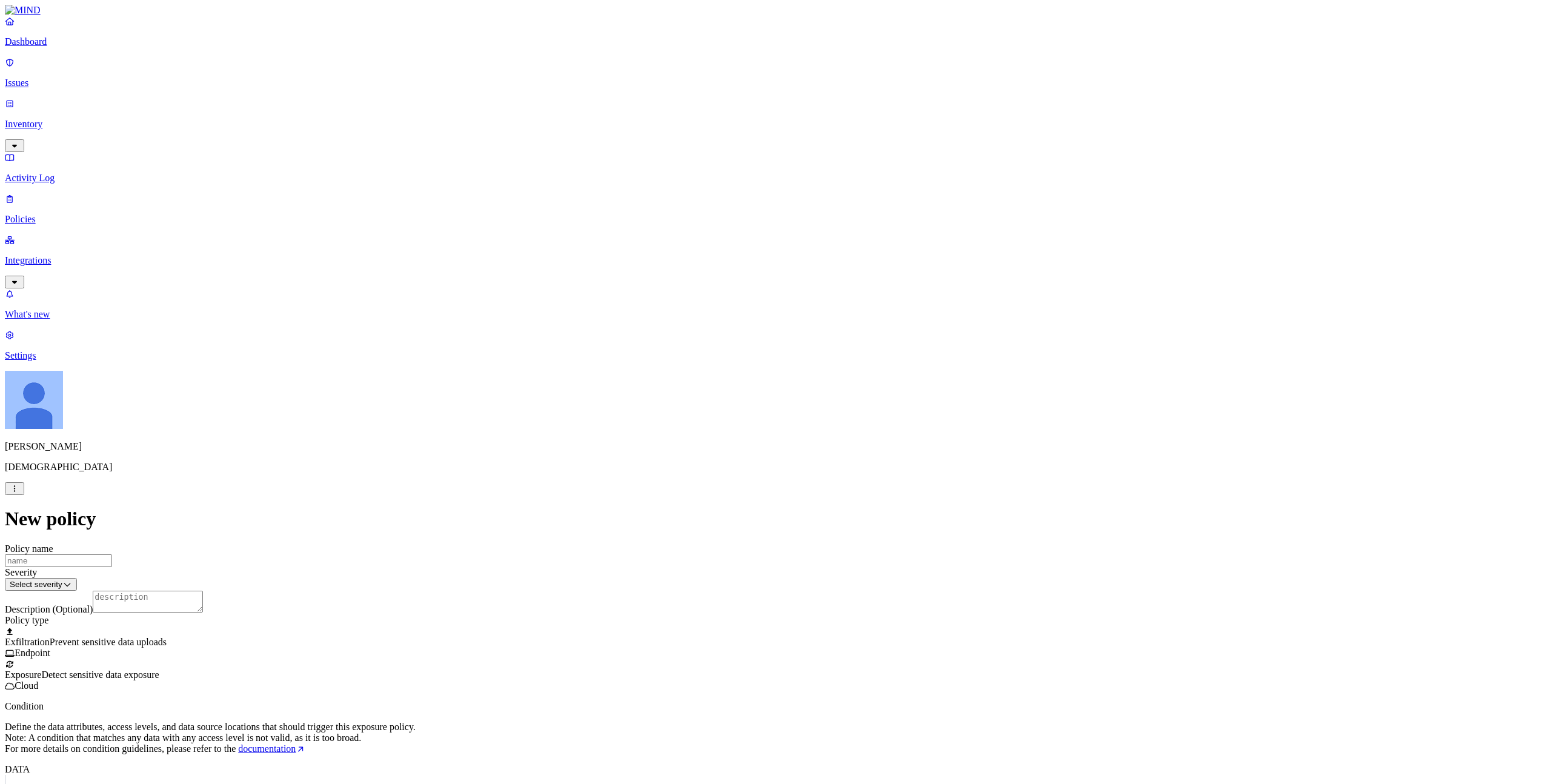
click at [544, 257] on html "Dashboard Issues Inventory Activity Log Policies Integrations What's new 1 Sett…" at bounding box center [775, 546] width 1551 height 1093
click at [558, 537] on div "New policy Policy name Severity Select severity Low Medium High Critical Descri…" at bounding box center [775, 794] width 1541 height 574
click at [714, 565] on label "Public access" at bounding box center [702, 639] width 25 height 21
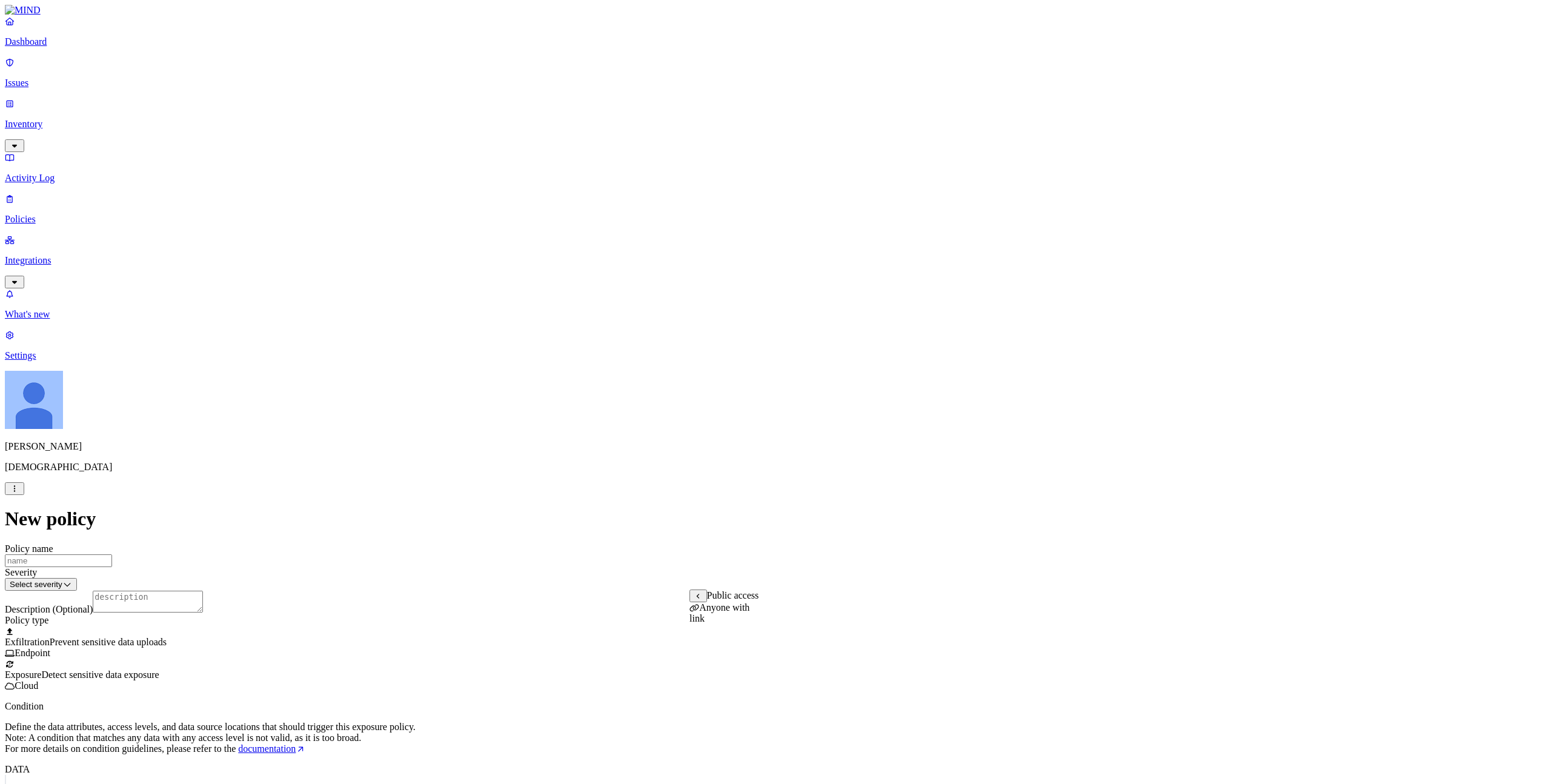
click at [693, 565] on button at bounding box center [698, 595] width 17 height 13
click at [722, 565] on label "External access" at bounding box center [706, 619] width 33 height 21
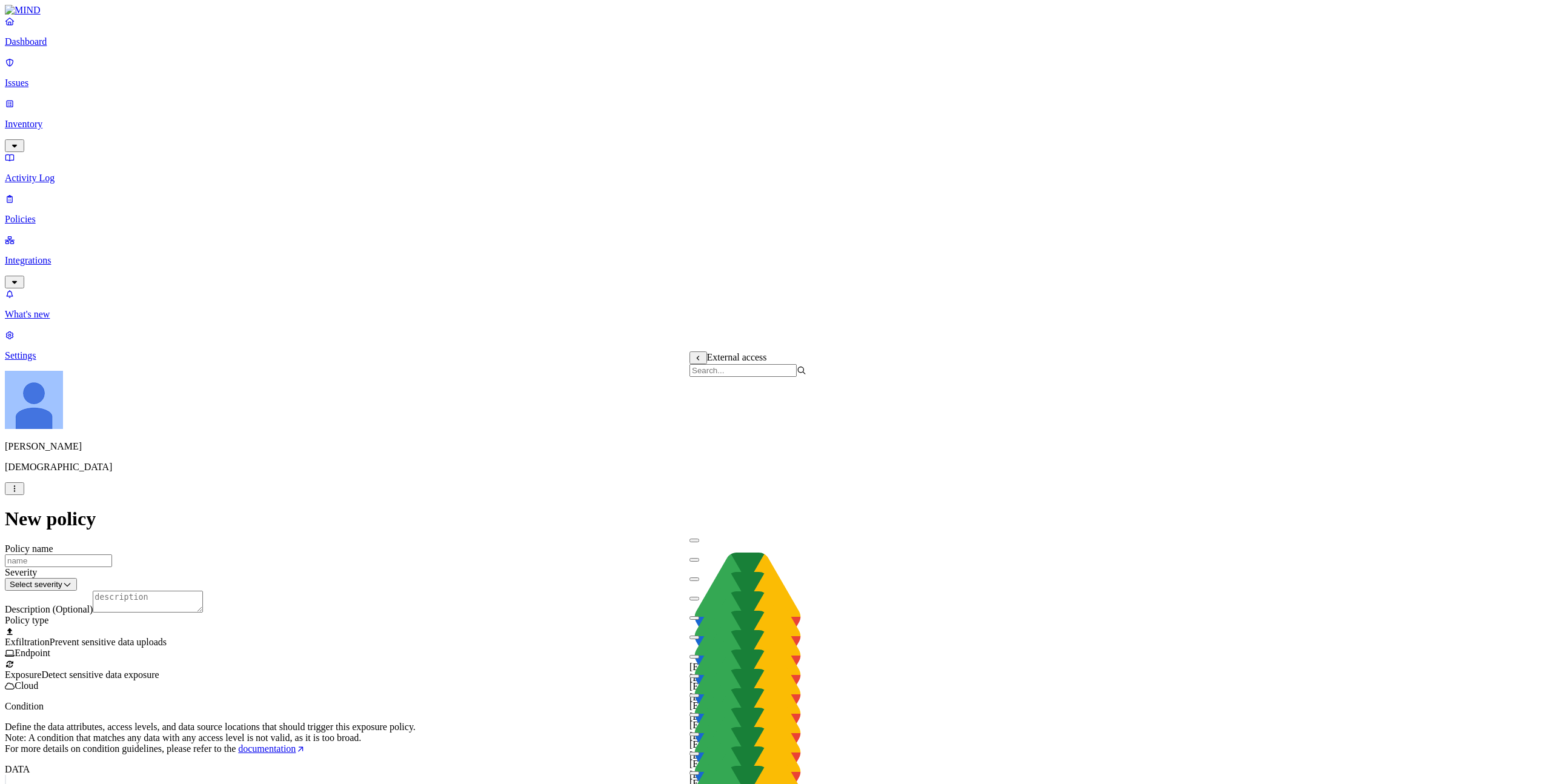
scroll to position [801, 0]
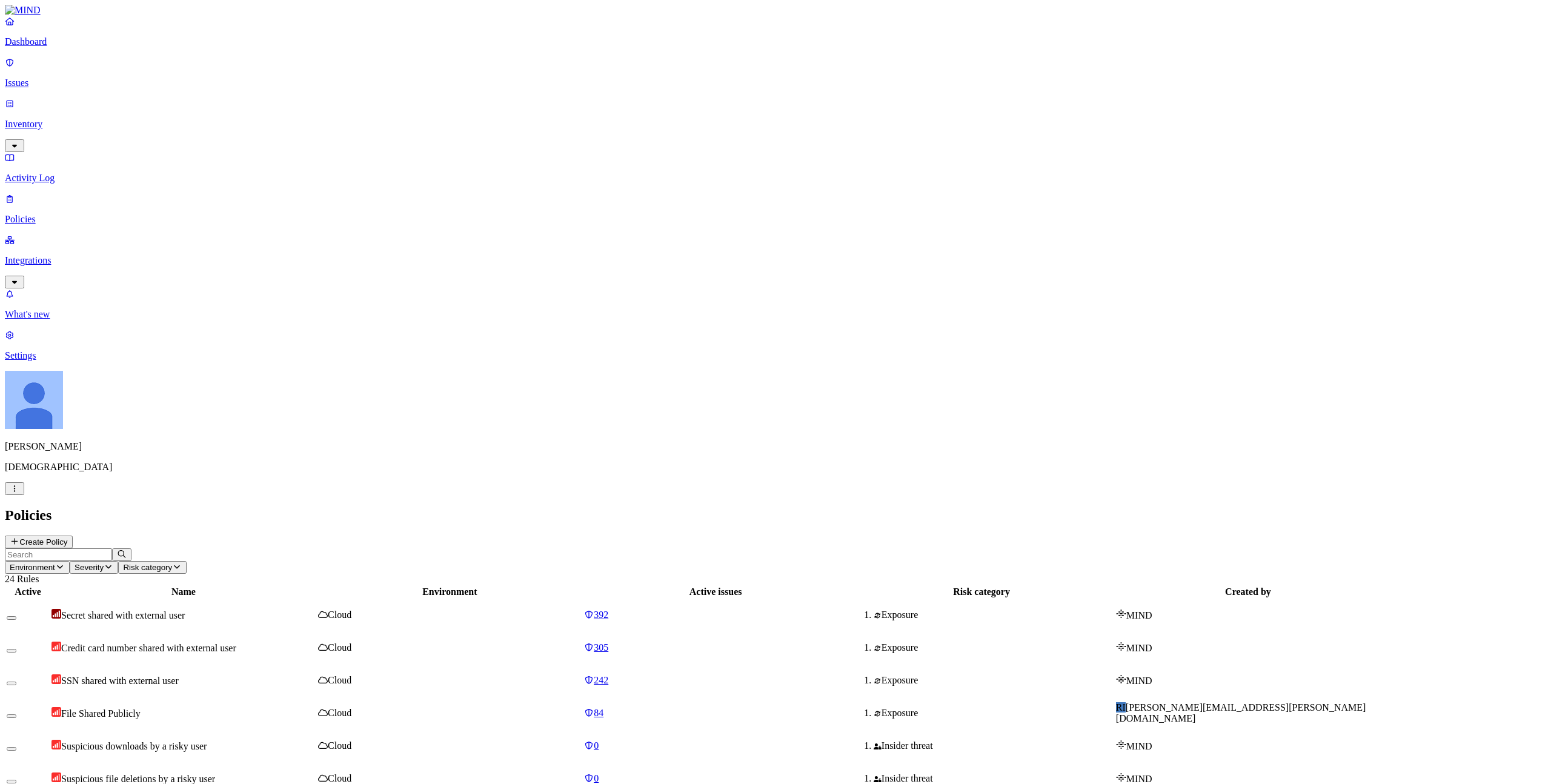
scroll to position [75, 0]
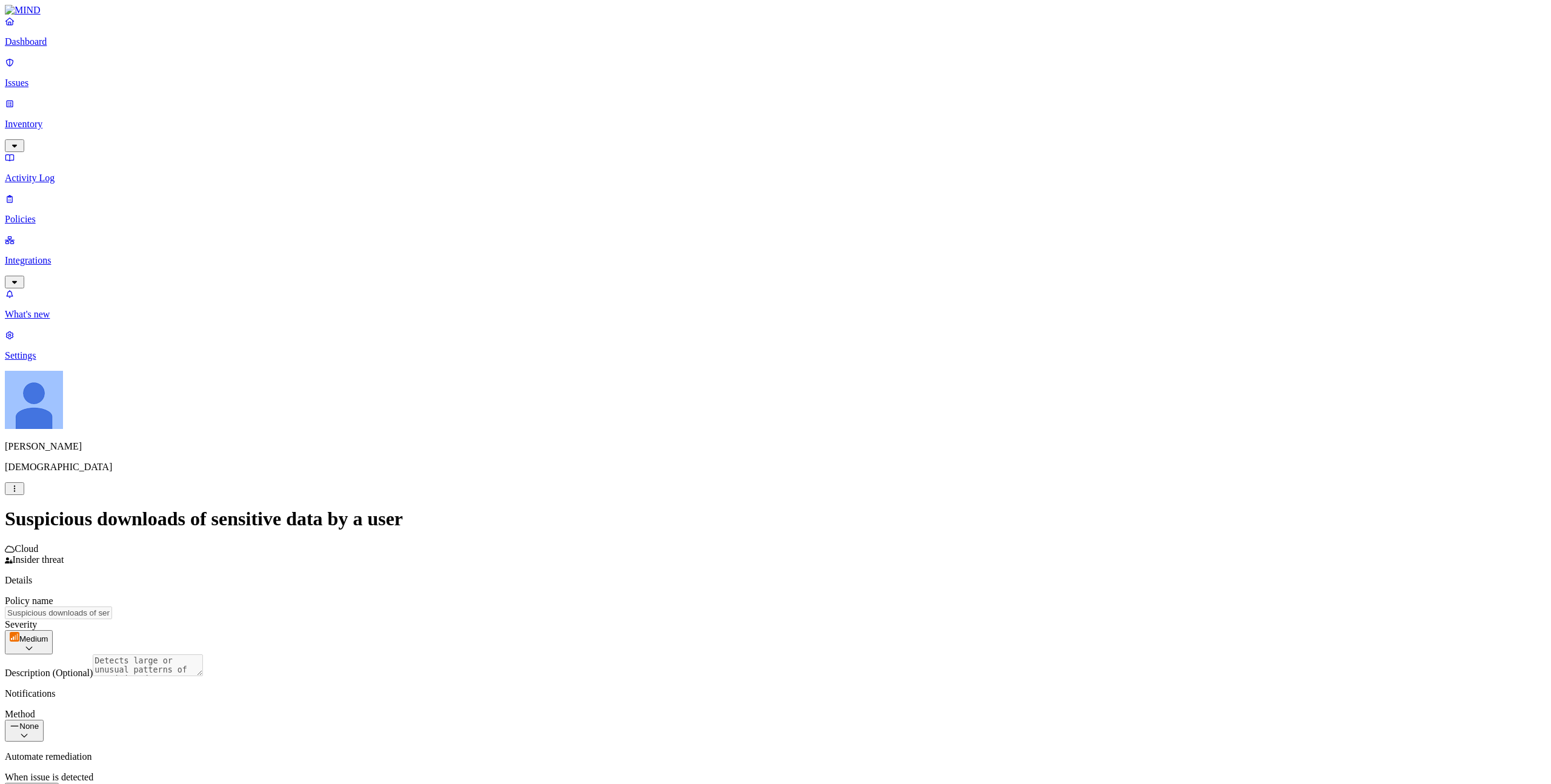
click at [899, 654] on div "Description (Optional) Detects large or unusual patterns of sensitive data down…" at bounding box center [775, 666] width 1541 height 24
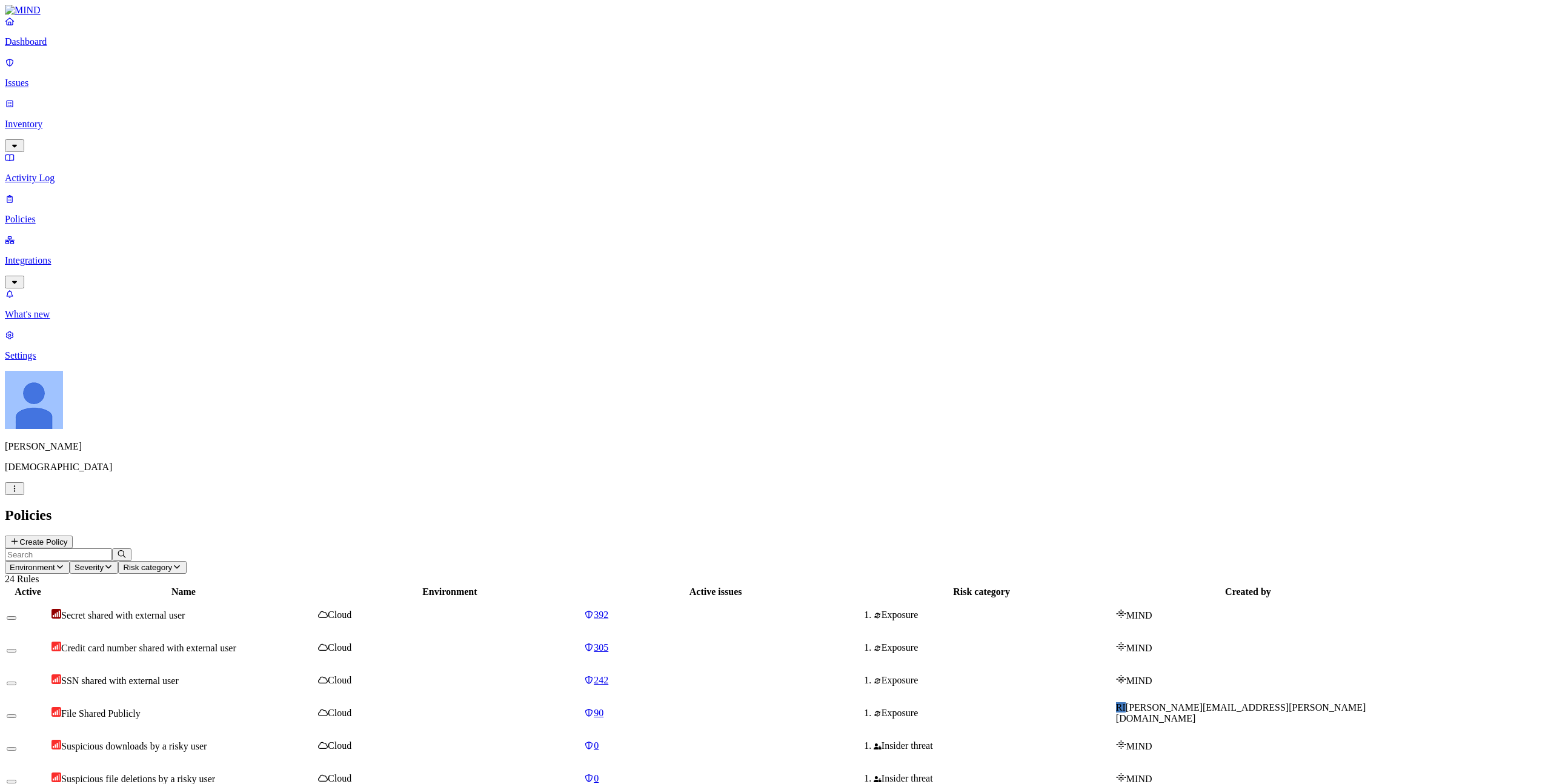
click at [56, 214] on p "Policies" at bounding box center [775, 219] width 1541 height 11
click at [53, 255] on p "Integrations" at bounding box center [775, 261] width 1541 height 11
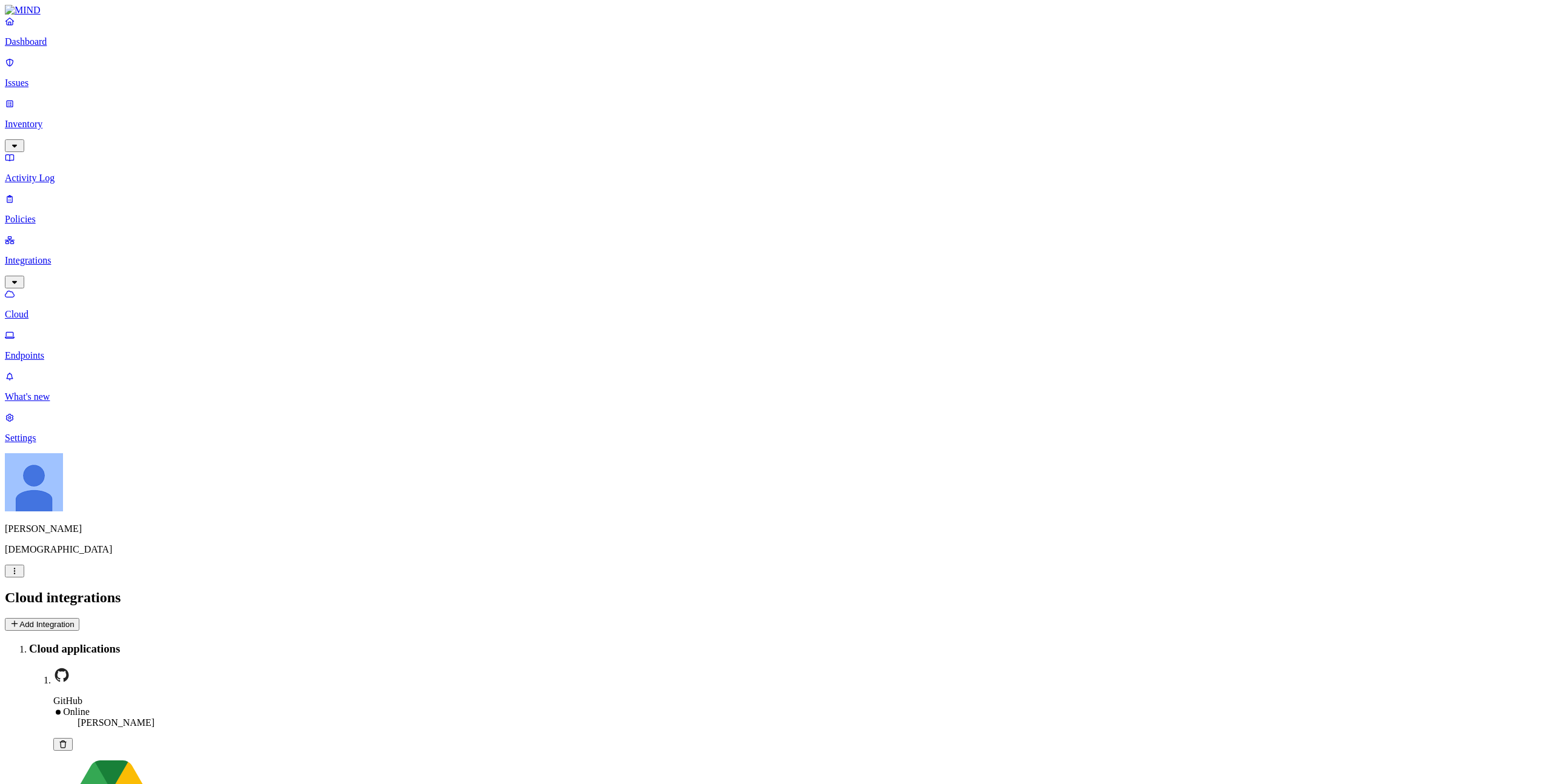
click at [79, 618] on button "Add Integration" at bounding box center [41, 624] width 74 height 13
